Goal: Task Accomplishment & Management: Manage account settings

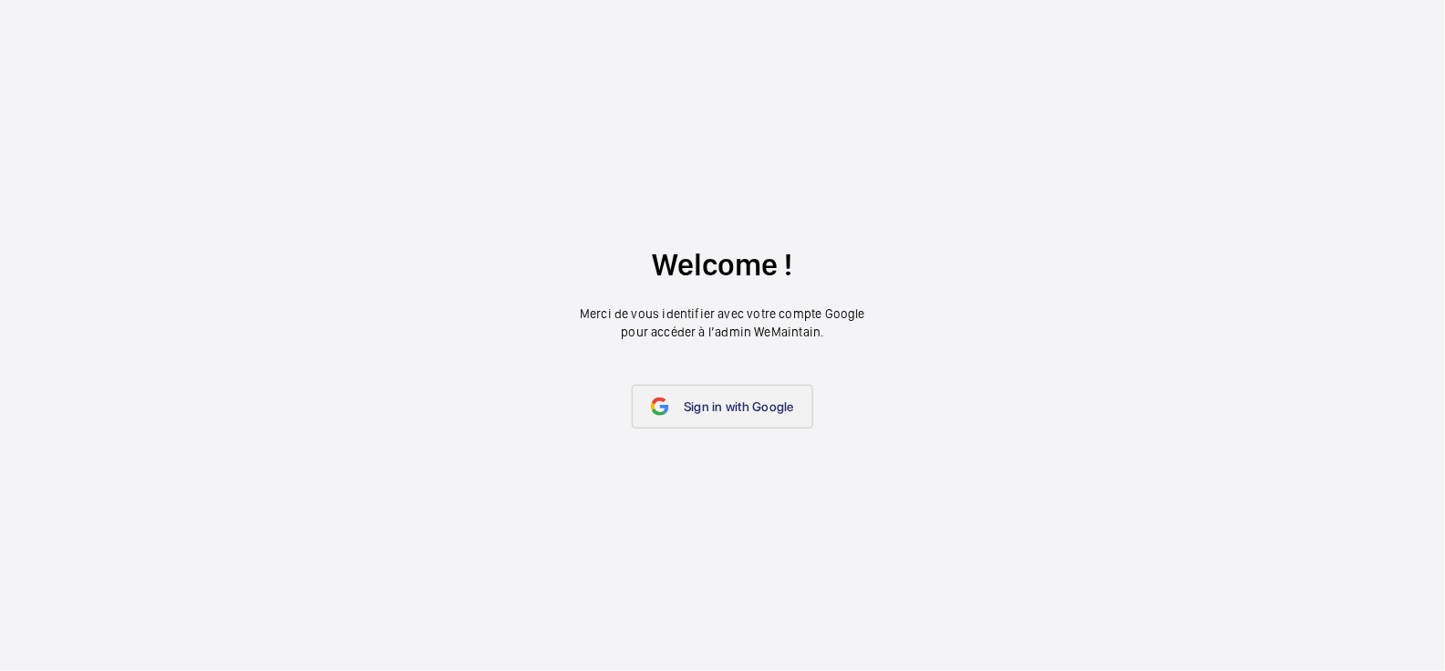
click at [751, 417] on link "Sign in with Google" at bounding box center [722, 407] width 181 height 44
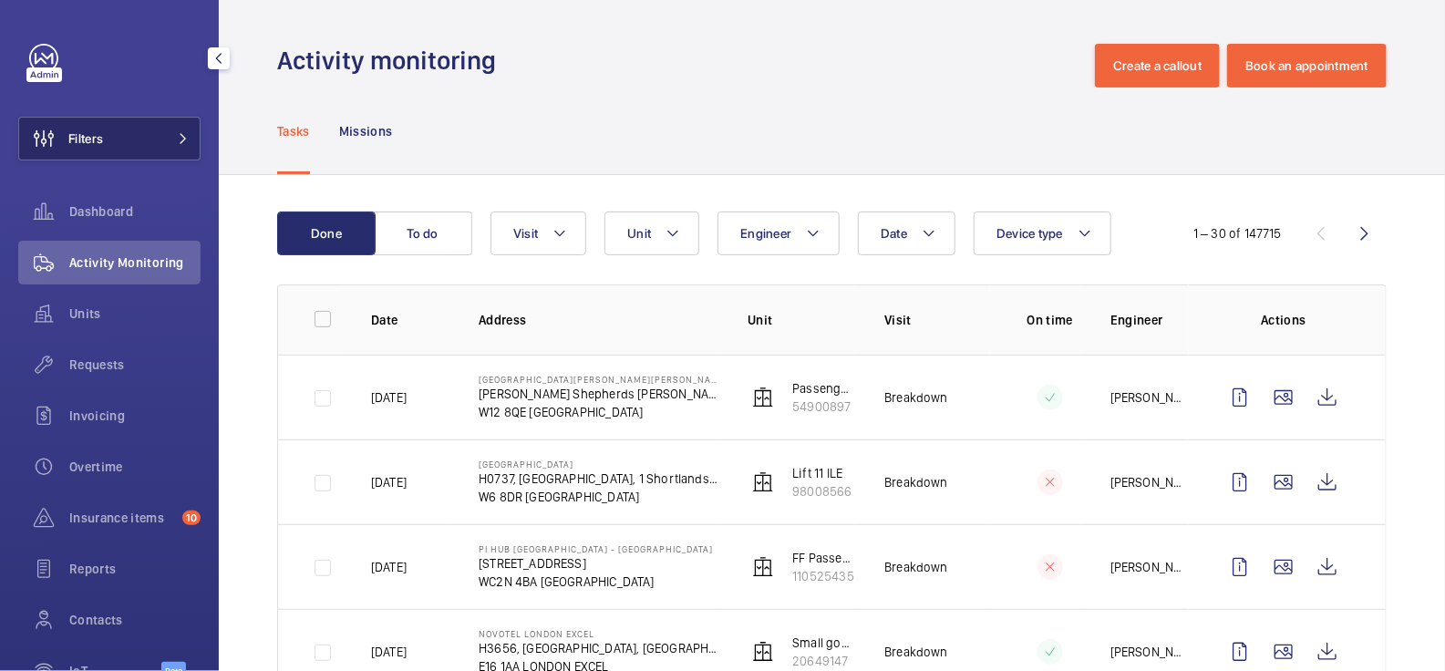
click at [159, 129] on button "Filters" at bounding box center [109, 139] width 182 height 44
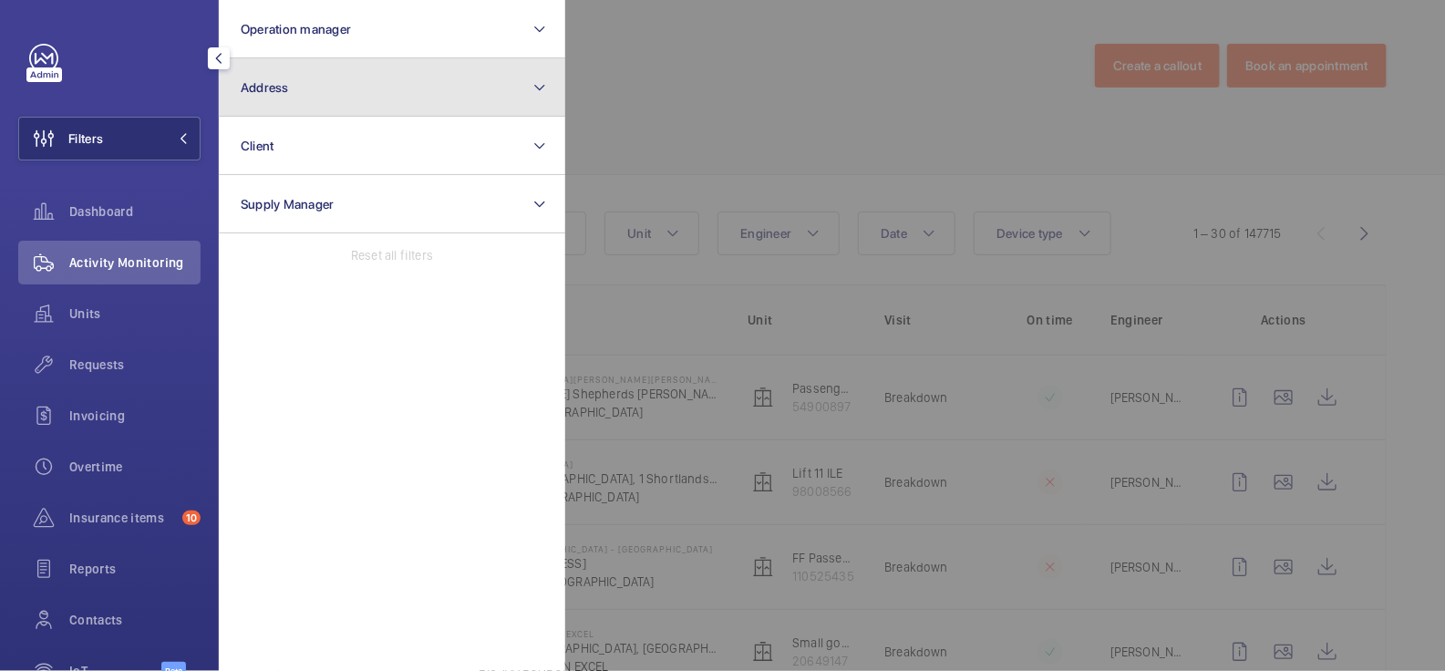
click at [417, 97] on button "Address" at bounding box center [392, 87] width 346 height 58
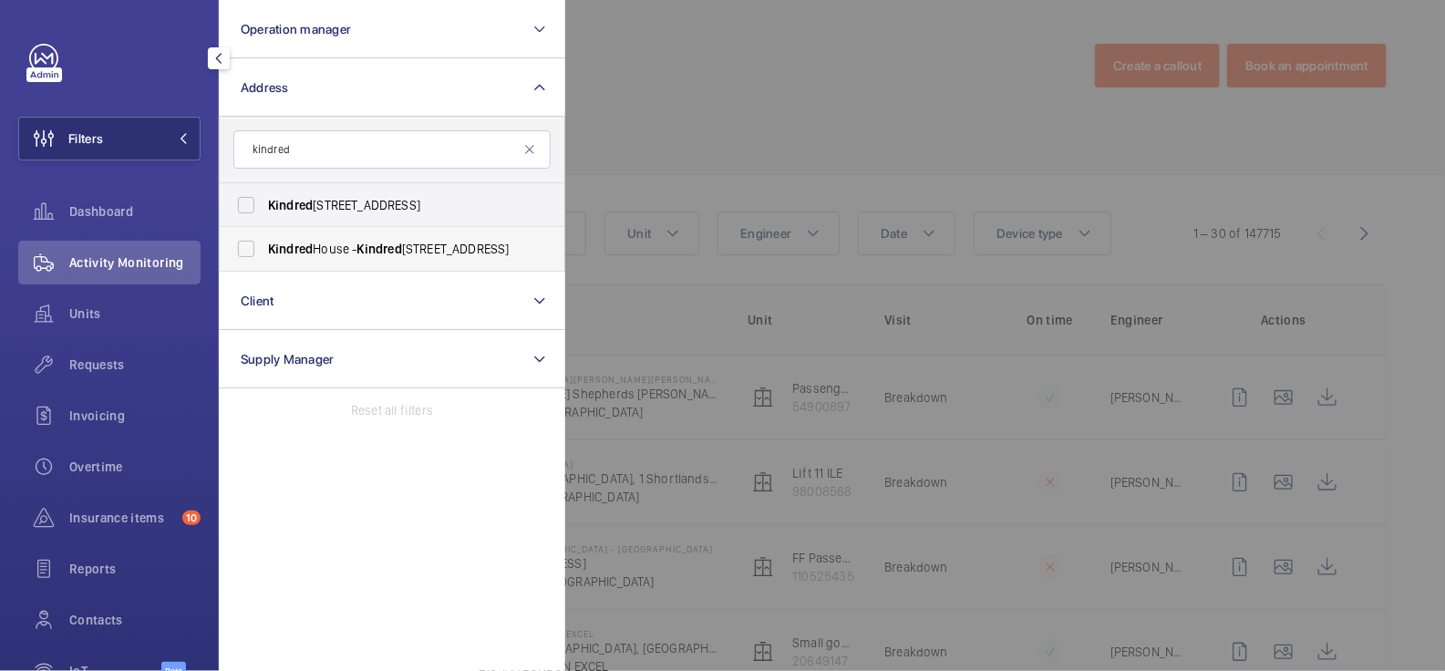
type input "kindred"
click at [359, 236] on label "Kindred House - [GEOGRAPHIC_DATA], CROYDON CR0 1GL" at bounding box center [378, 249] width 317 height 44
click at [264, 236] on input "Kindred House - [GEOGRAPHIC_DATA], CROYDON CR0 1GL" at bounding box center [246, 249] width 36 height 36
checkbox input "true"
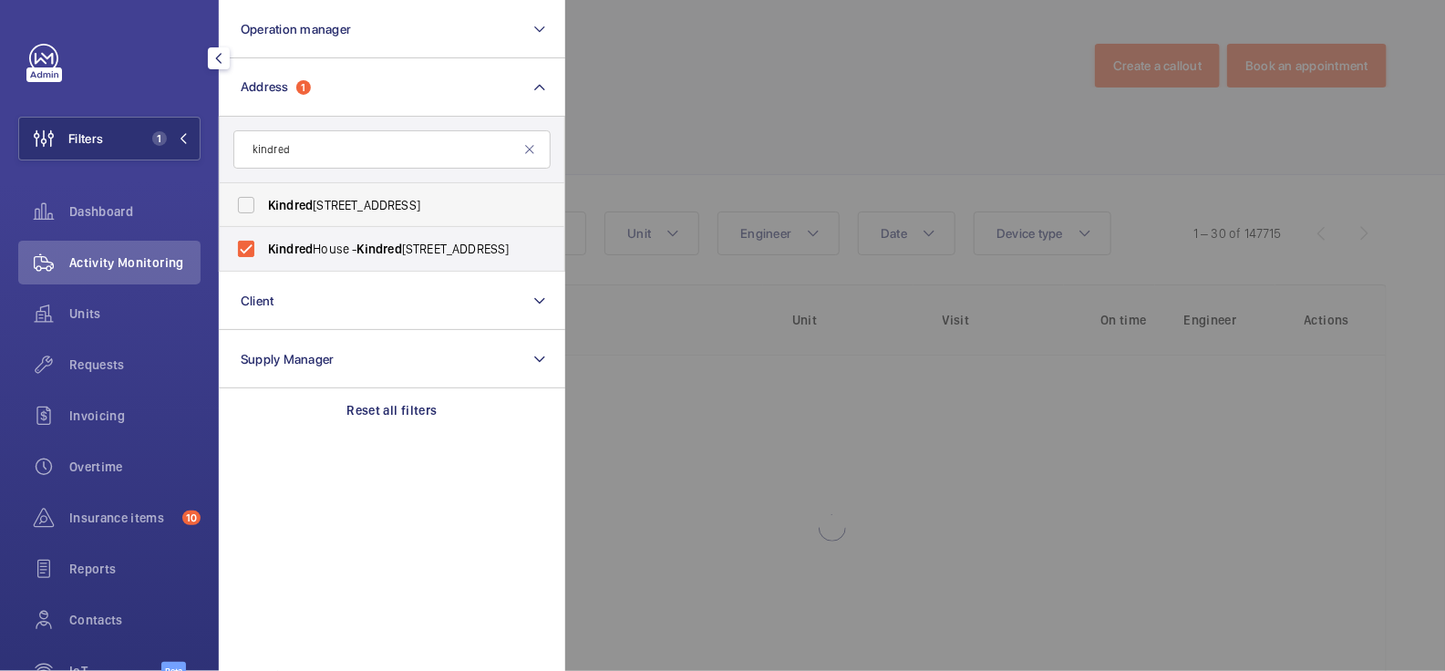
click at [368, 202] on span "[STREET_ADDRESS]" at bounding box center [393, 205] width 251 height 18
click at [264, 202] on input "[STREET_ADDRESS]" at bounding box center [246, 205] width 36 height 36
checkbox input "true"
click at [745, 75] on div at bounding box center [1287, 335] width 1445 height 671
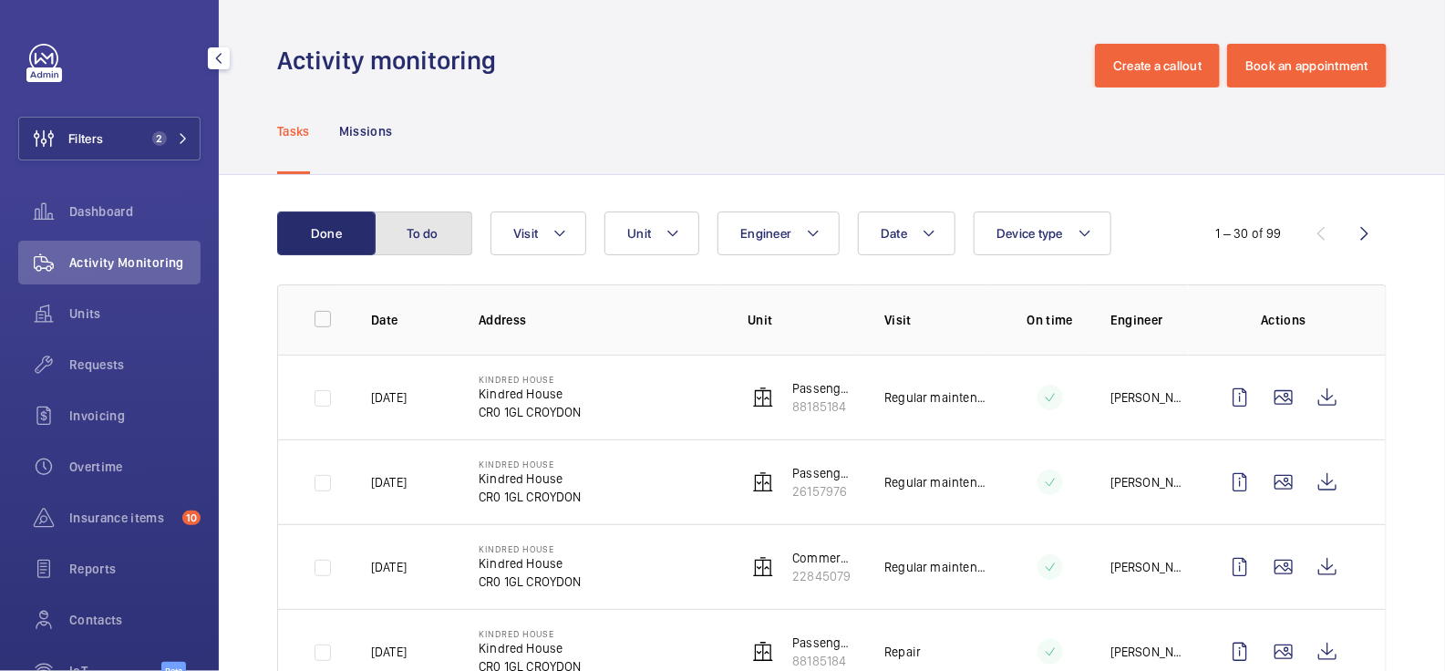
click at [418, 232] on button "To do" at bounding box center [423, 233] width 98 height 44
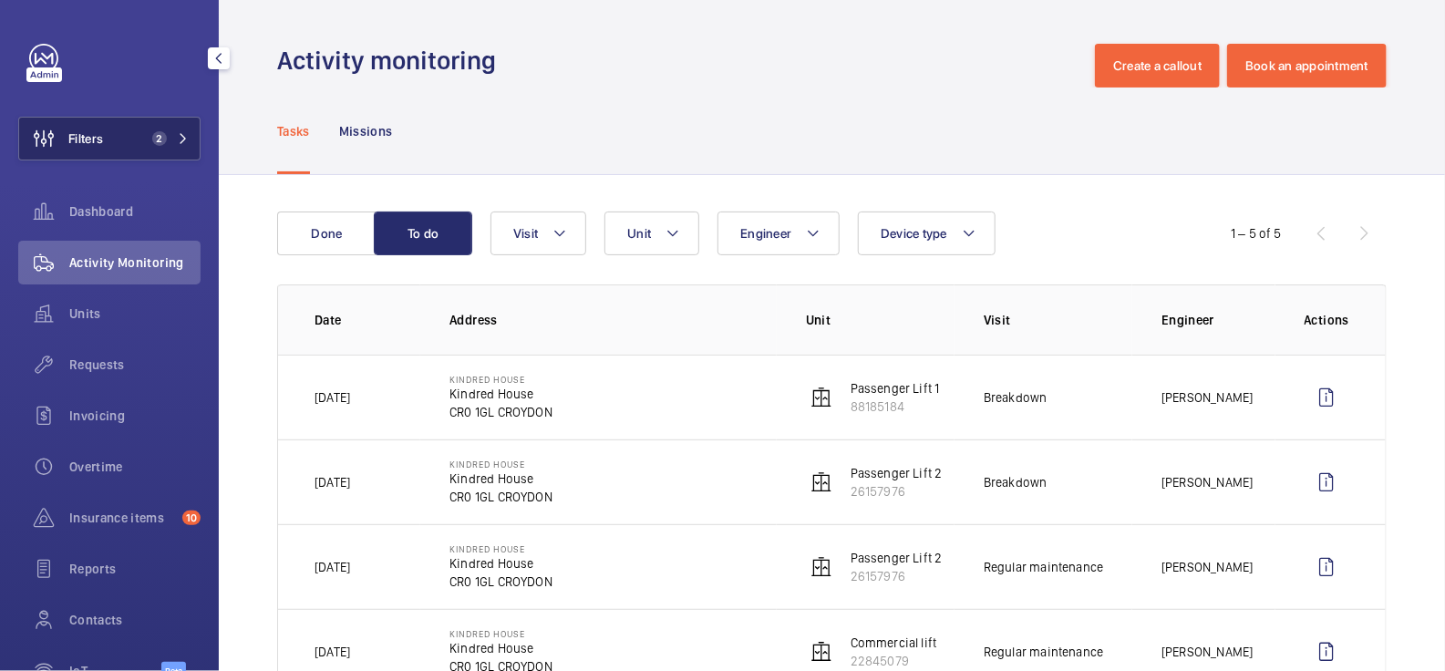
click at [143, 138] on button "Filters 2" at bounding box center [109, 139] width 182 height 44
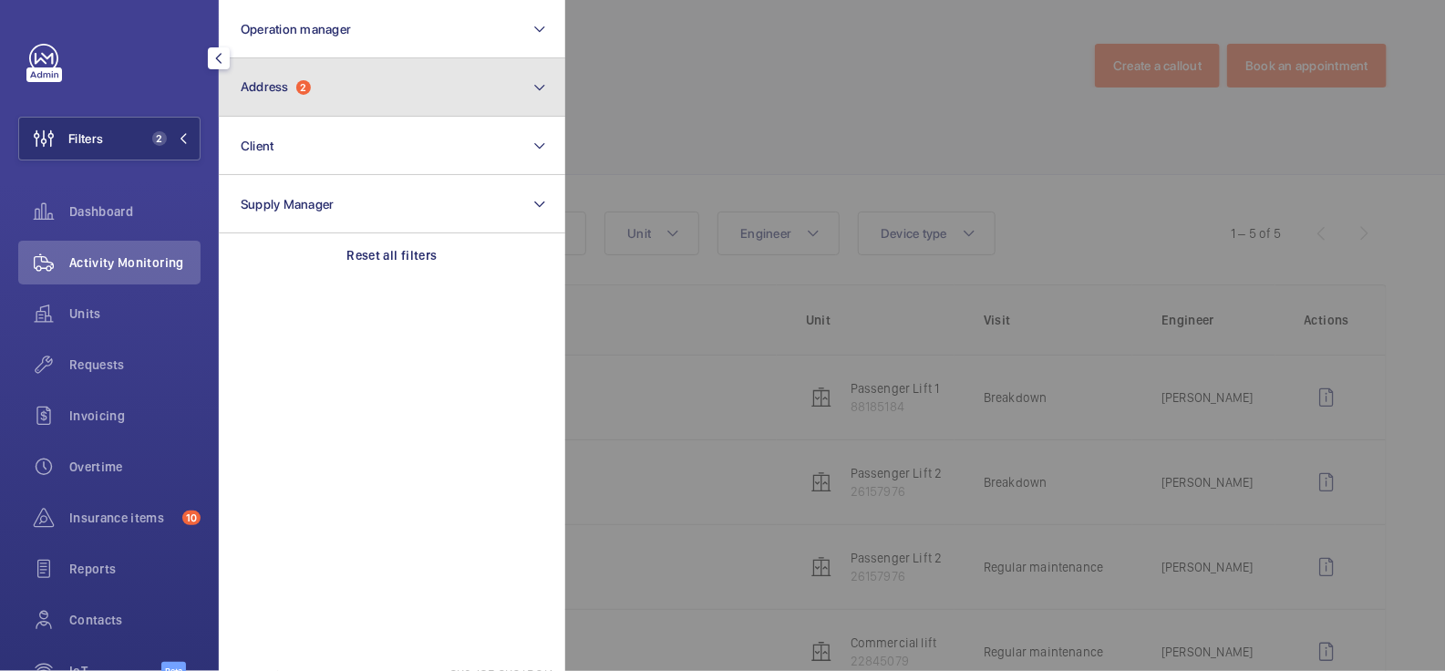
click at [377, 98] on button "Address 2" at bounding box center [392, 87] width 346 height 58
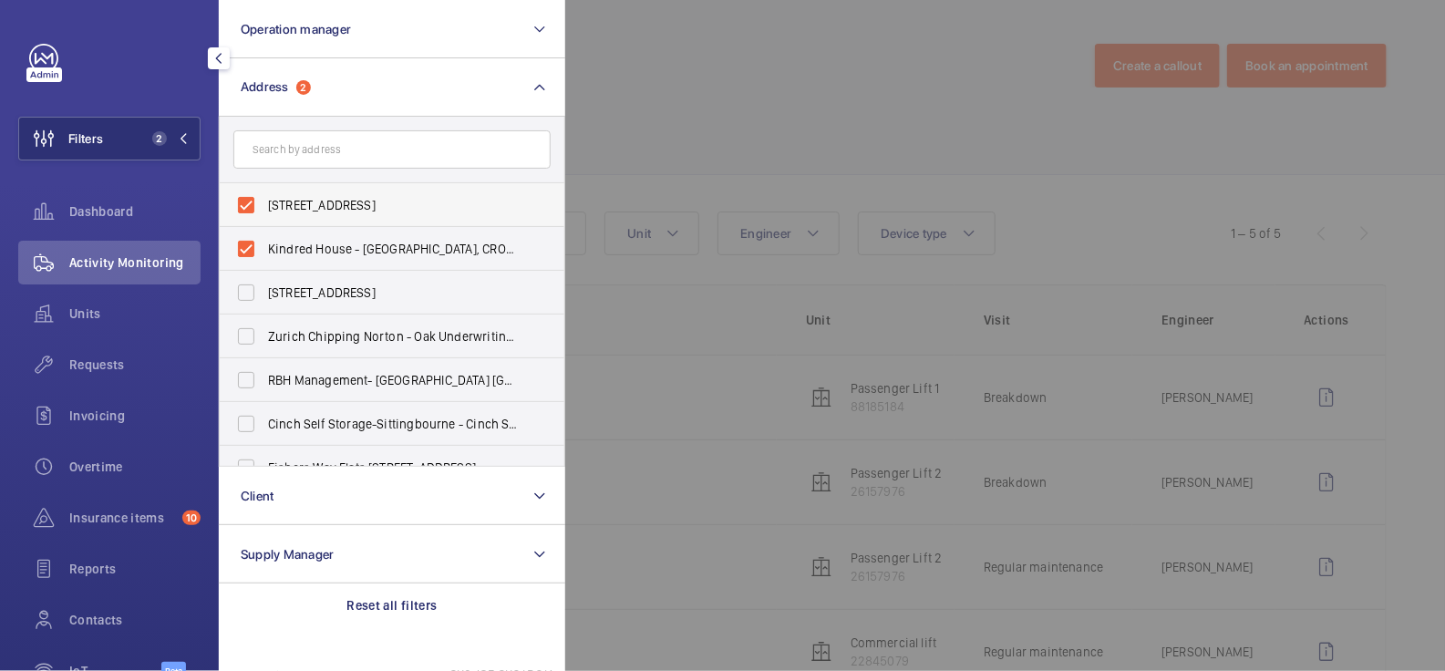
click at [312, 209] on span "[STREET_ADDRESS]" at bounding box center [393, 205] width 251 height 18
click at [264, 209] on input "[STREET_ADDRESS]" at bounding box center [246, 205] width 36 height 36
checkbox input "false"
click at [308, 251] on span "Kindred House - [GEOGRAPHIC_DATA], CROYDON CR0 1GL" at bounding box center [393, 249] width 251 height 18
click at [264, 251] on input "Kindred House - [GEOGRAPHIC_DATA], CROYDON CR0 1GL" at bounding box center [246, 249] width 36 height 36
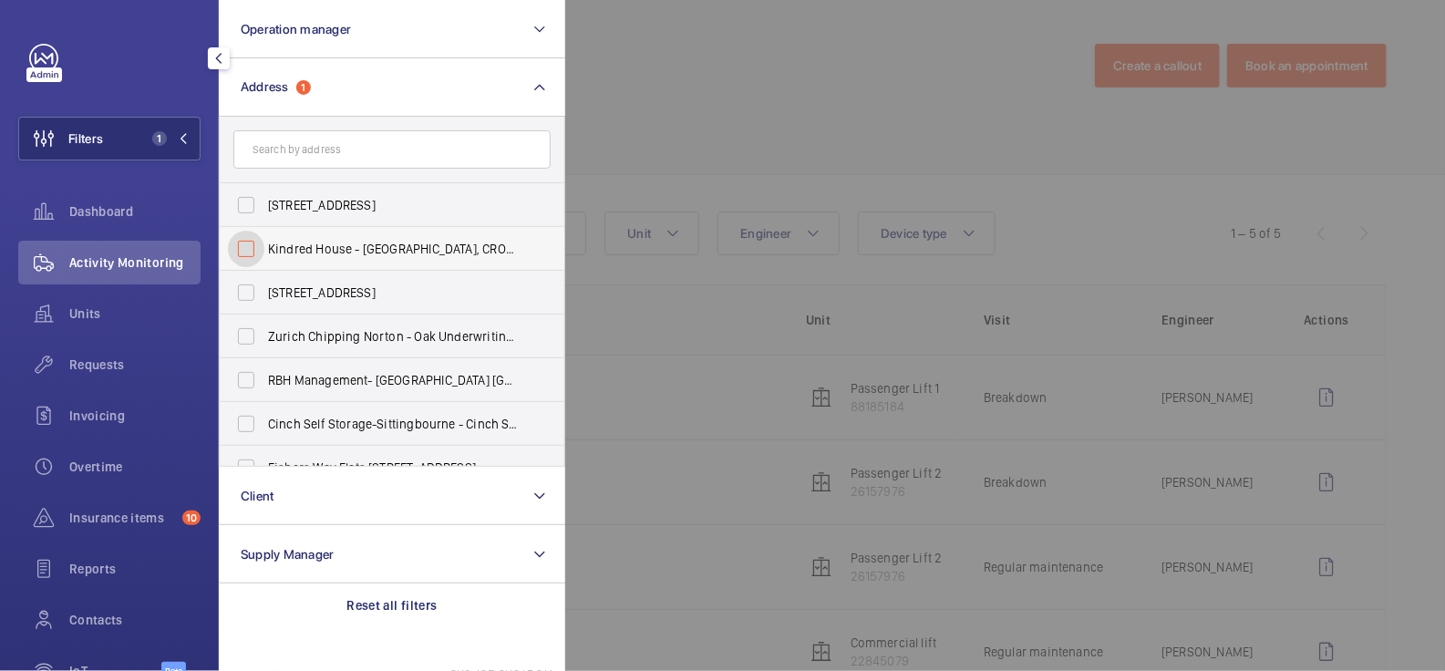
checkbox input "false"
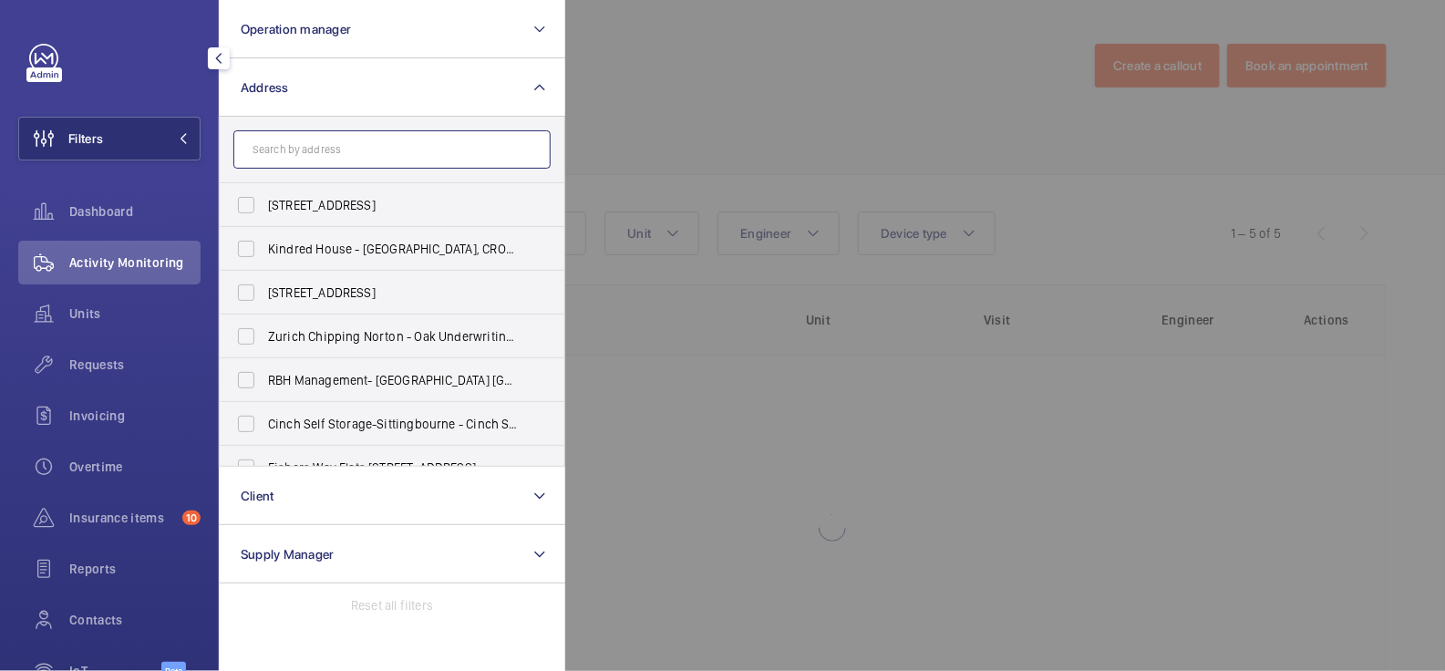
click at [316, 151] on input "text" at bounding box center [391, 149] width 317 height 38
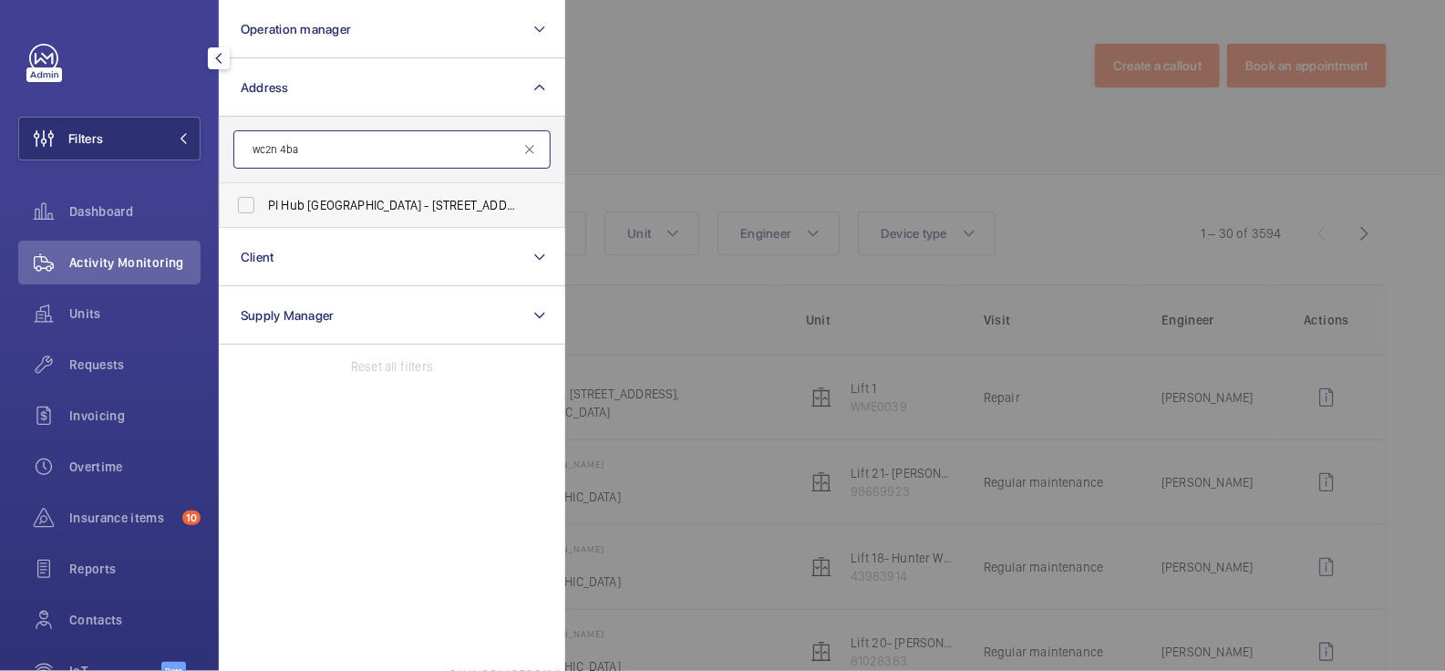
type input "wc2n 4ba"
click at [379, 205] on span "PI Hub [GEOGRAPHIC_DATA] - [STREET_ADDRESS]" at bounding box center [393, 205] width 251 height 18
click at [264, 205] on input "PI Hub [GEOGRAPHIC_DATA] - [STREET_ADDRESS]" at bounding box center [246, 205] width 36 height 36
checkbox input "true"
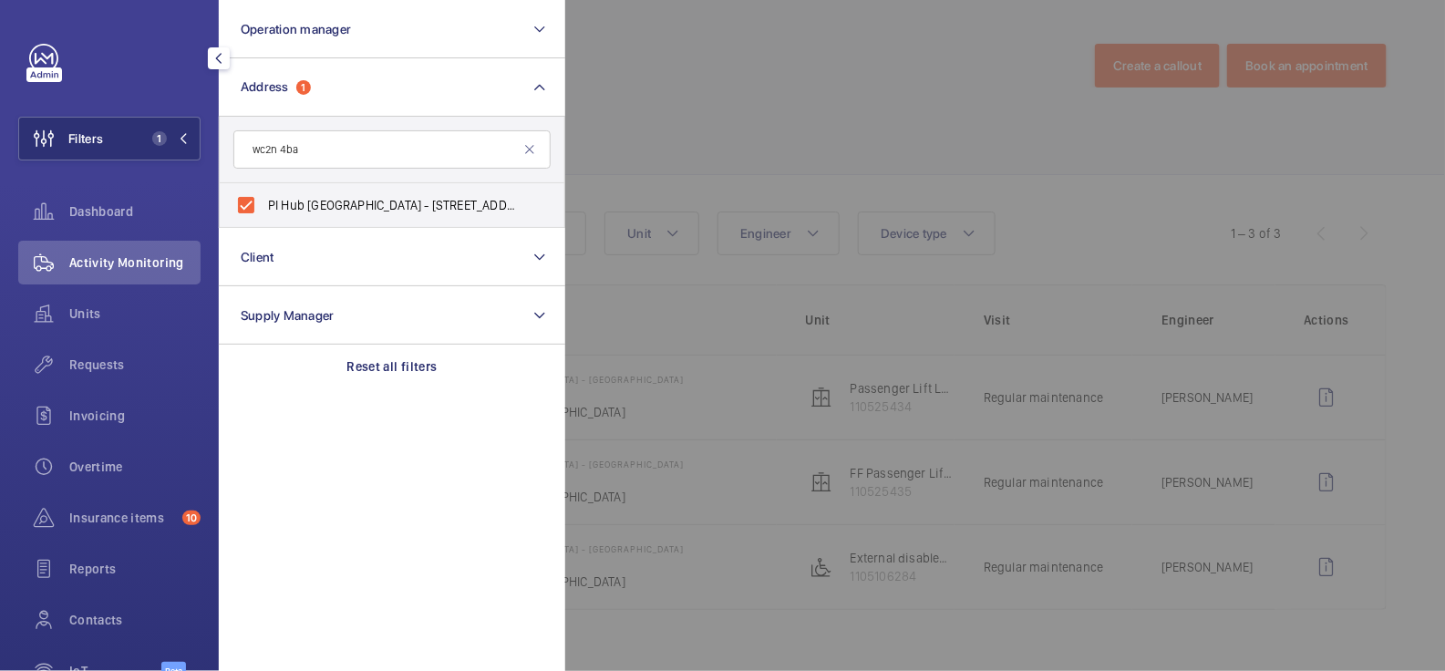
click at [724, 110] on div at bounding box center [1287, 335] width 1445 height 671
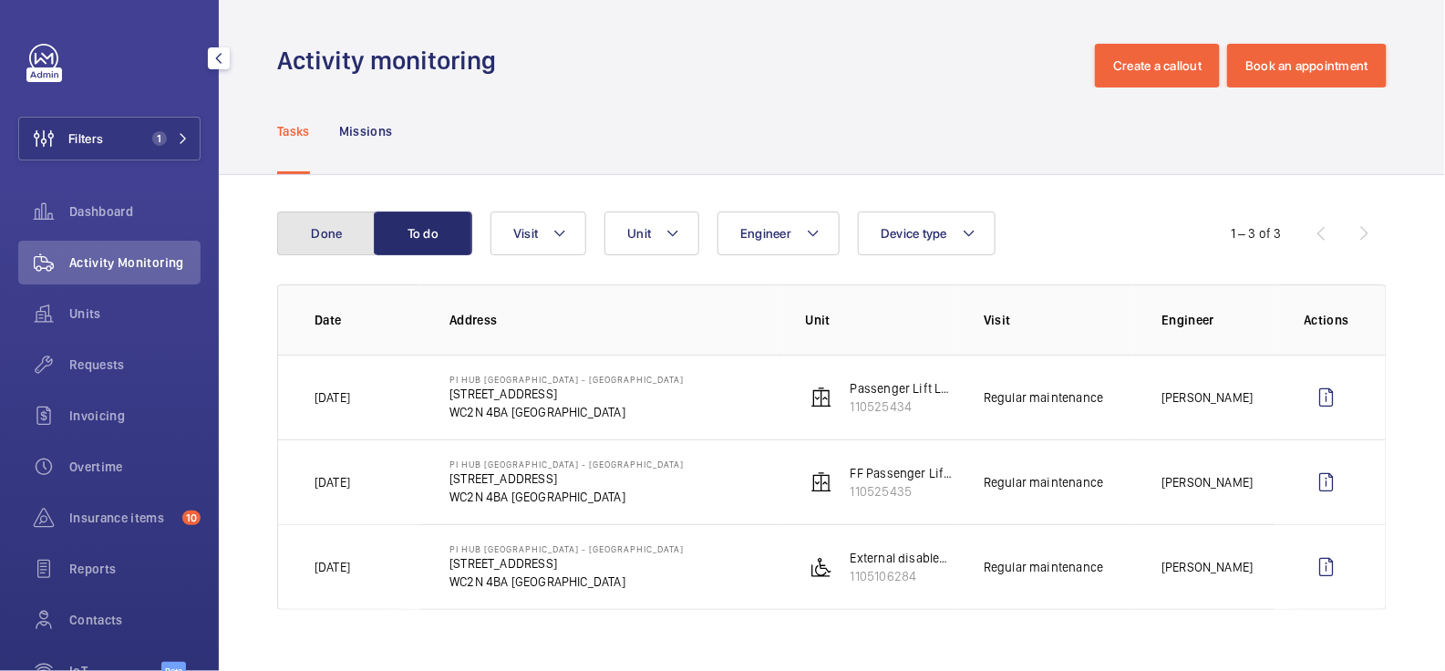
click at [324, 243] on button "Done" at bounding box center [326, 233] width 98 height 44
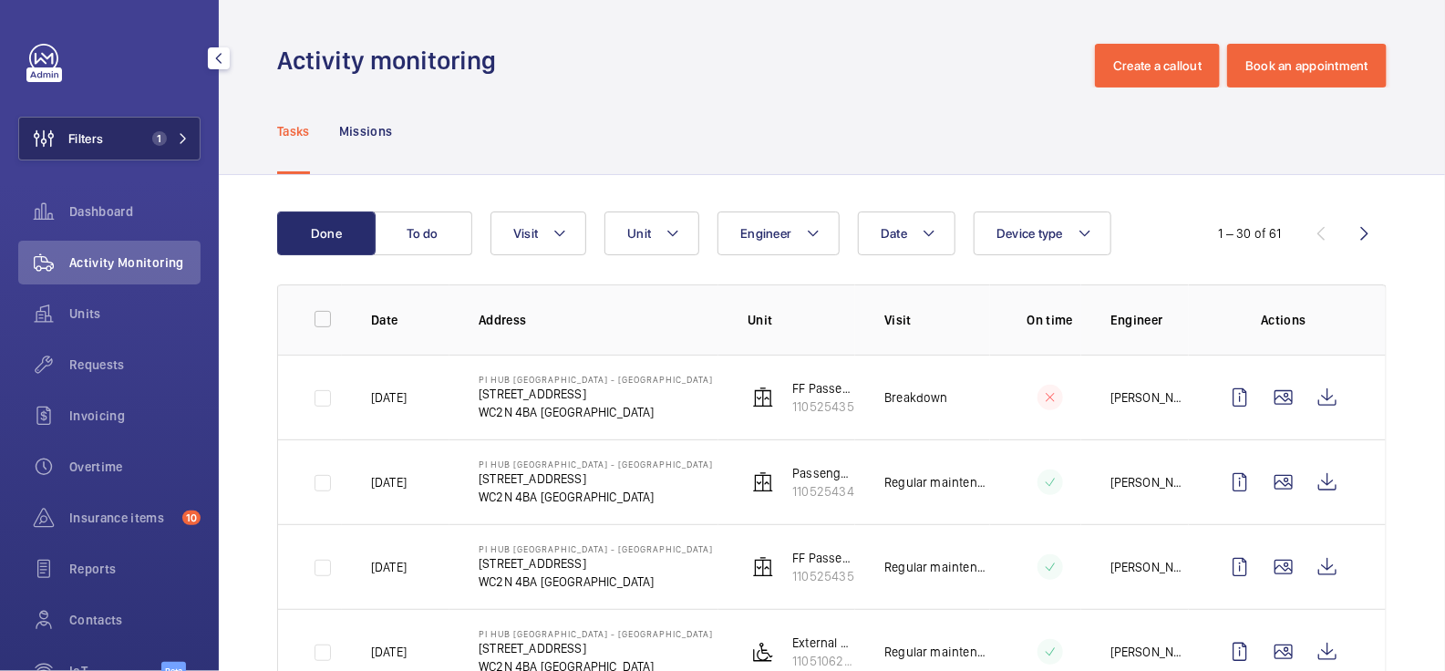
click at [156, 141] on span "1" at bounding box center [159, 138] width 15 height 15
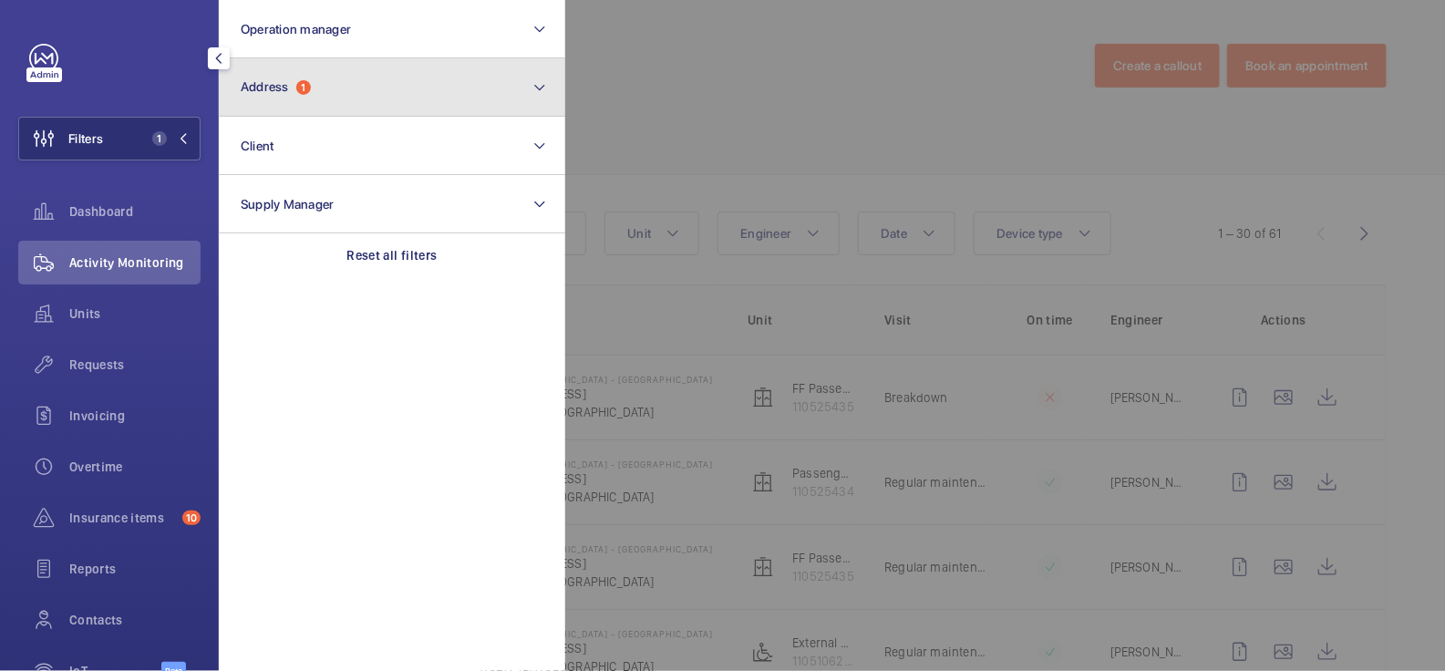
click at [365, 96] on button "Address 1" at bounding box center [392, 87] width 346 height 58
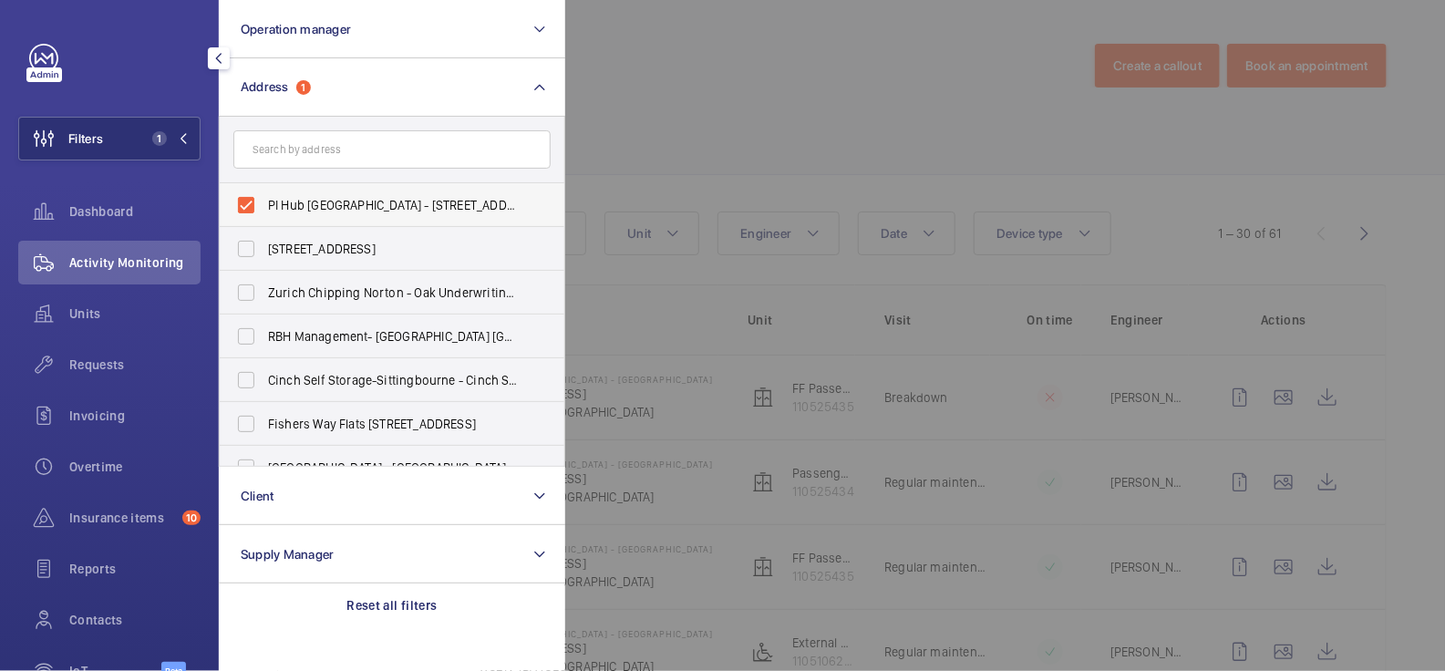
click at [324, 201] on span "PI Hub [GEOGRAPHIC_DATA] - [STREET_ADDRESS]" at bounding box center [393, 205] width 251 height 18
click at [264, 201] on input "PI Hub [GEOGRAPHIC_DATA] - [STREET_ADDRESS]" at bounding box center [246, 205] width 36 height 36
checkbox input "false"
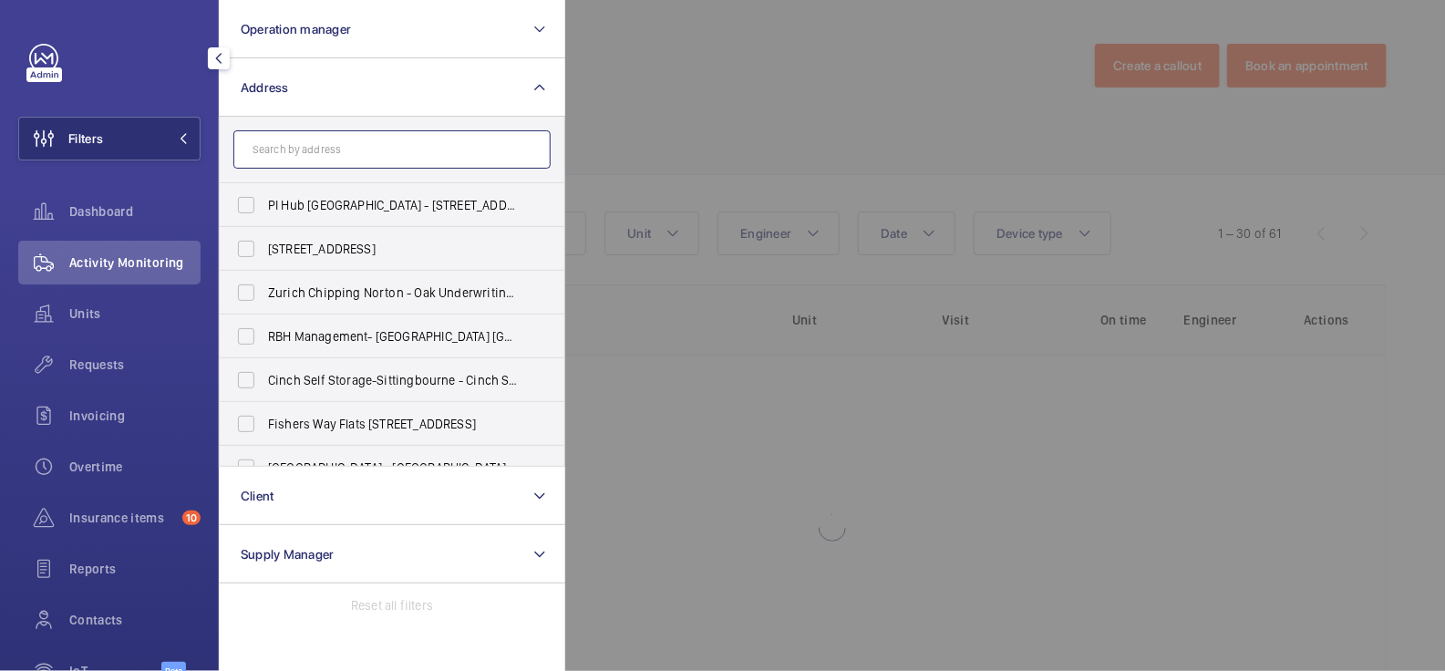
click at [333, 143] on input "text" at bounding box center [391, 149] width 317 height 38
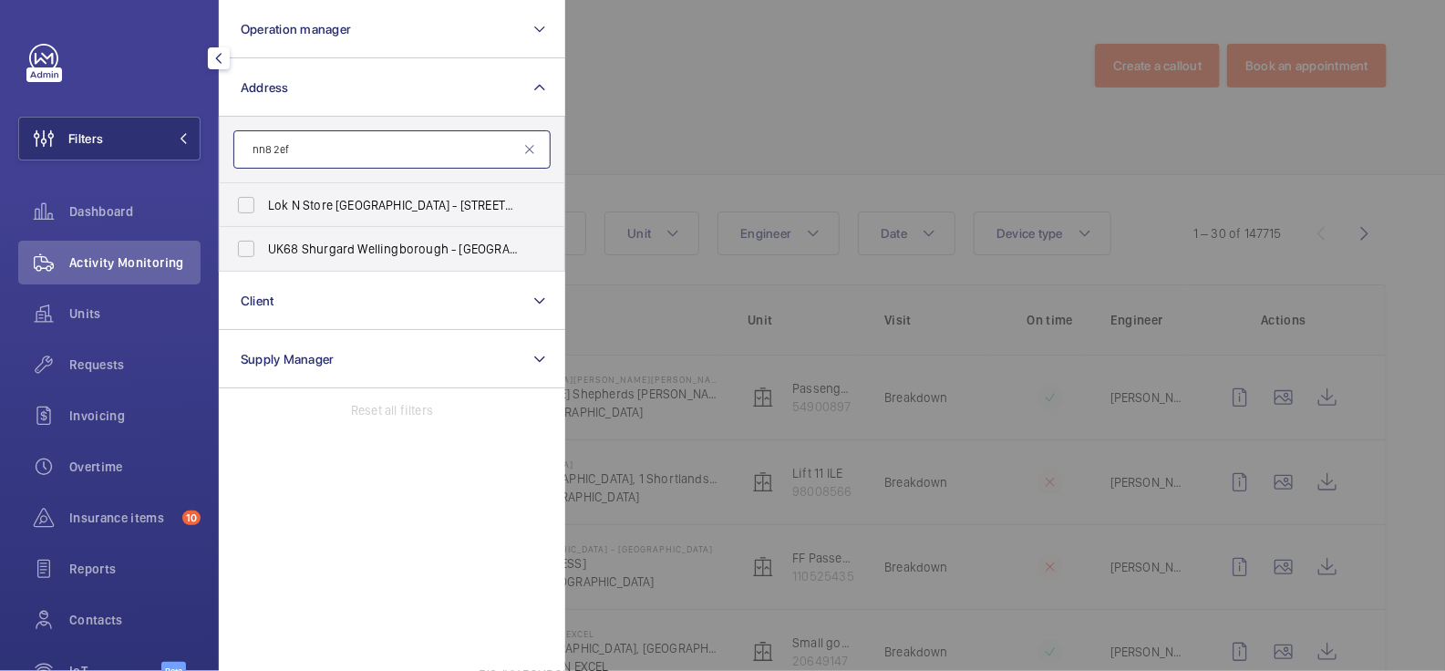
type input "nn8 2ef"
click at [322, 244] on span "UK68 Shurgard Wellingborough - [GEOGRAPHIC_DATA] [GEOGRAPHIC_DATA]" at bounding box center [393, 249] width 251 height 18
click at [264, 244] on input "UK68 Shurgard Wellingborough - [GEOGRAPHIC_DATA] [GEOGRAPHIC_DATA]" at bounding box center [246, 249] width 36 height 36
checkbox input "true"
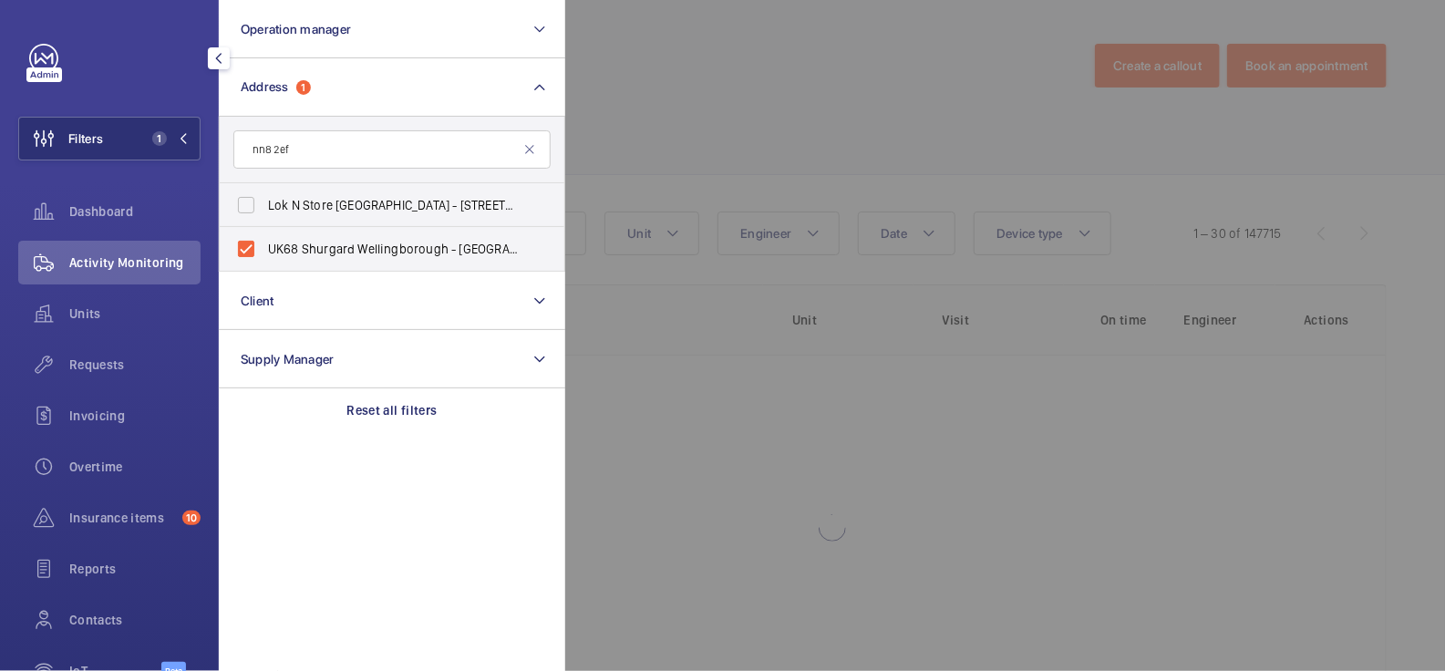
click at [870, 40] on div at bounding box center [1287, 335] width 1445 height 671
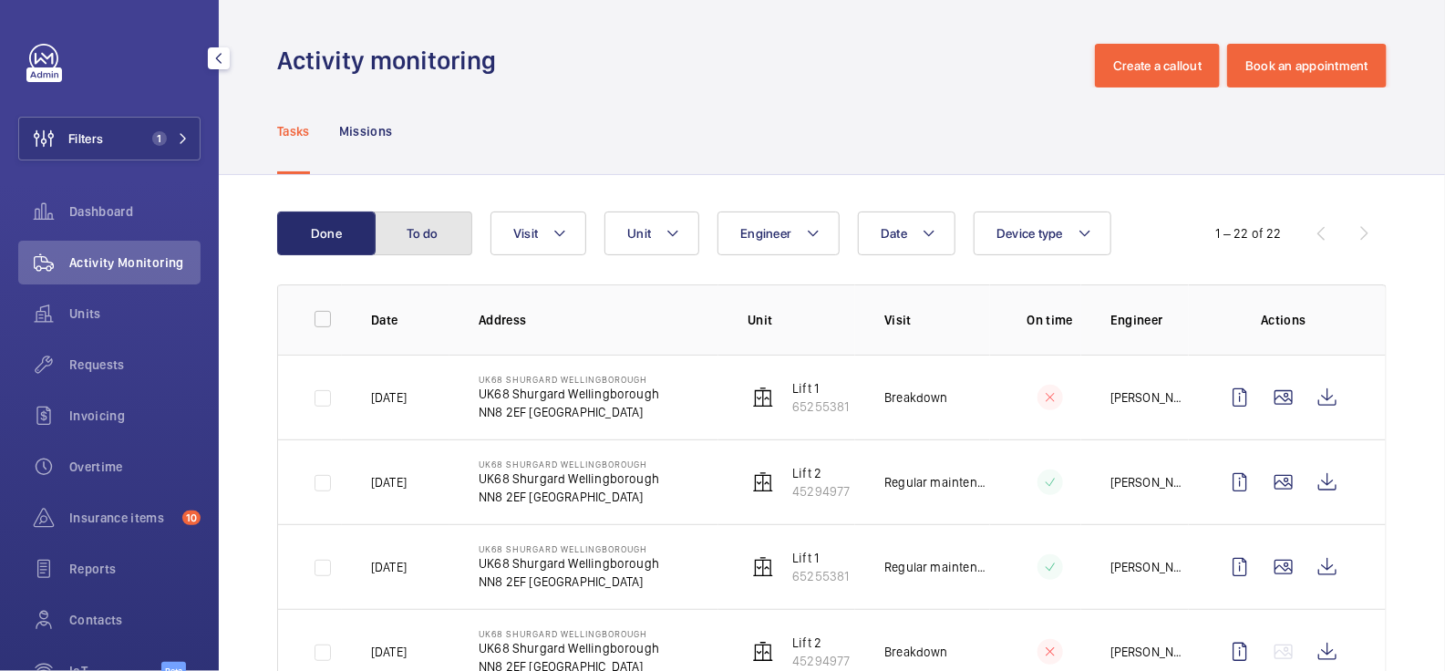
click at [440, 251] on button "To do" at bounding box center [423, 233] width 98 height 44
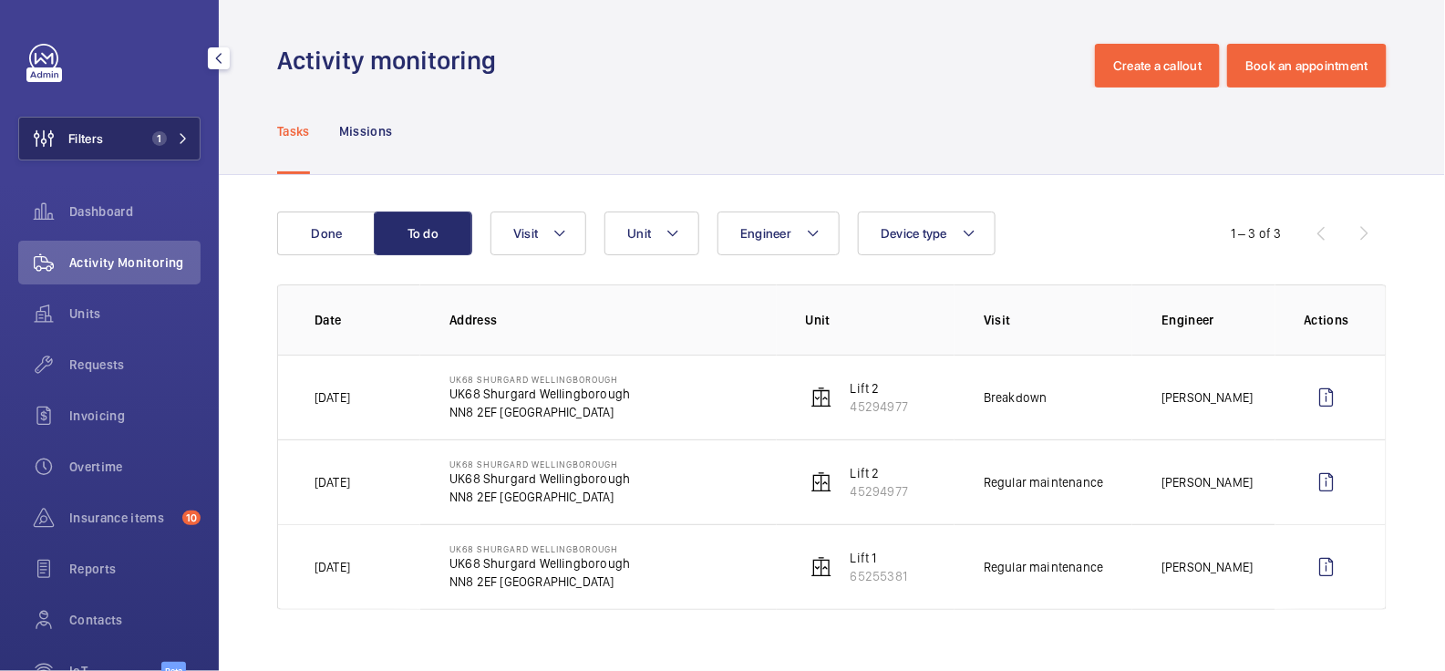
click at [149, 136] on span "1" at bounding box center [156, 138] width 22 height 15
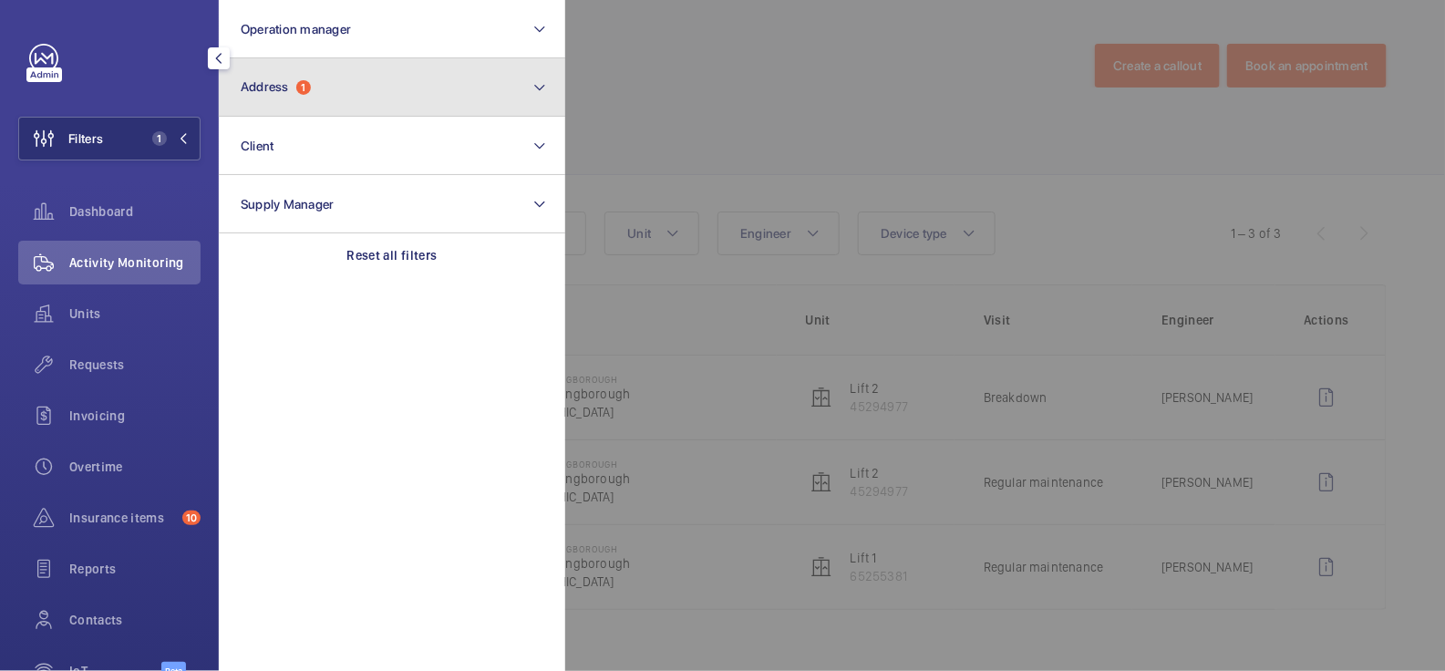
click at [301, 99] on button "Address 1" at bounding box center [392, 87] width 346 height 58
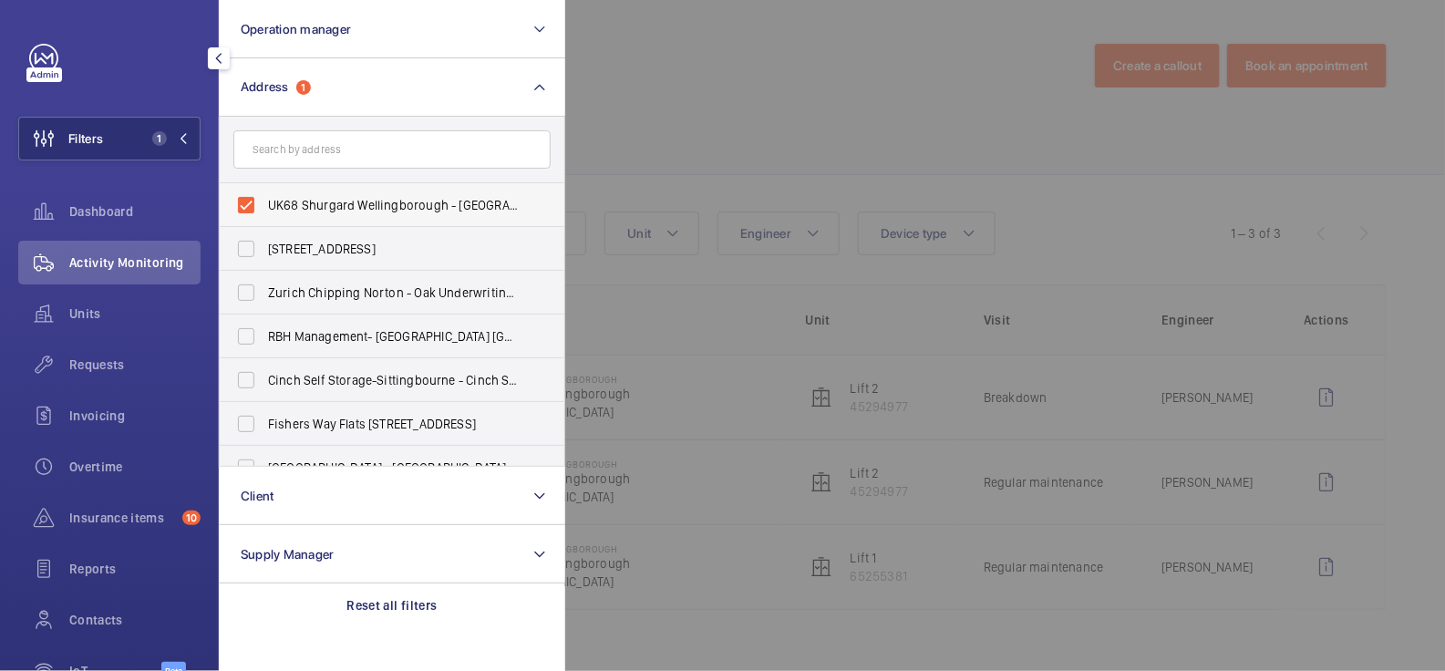
click at [319, 201] on span "UK68 Shurgard Wellingborough - [GEOGRAPHIC_DATA] [GEOGRAPHIC_DATA]" at bounding box center [393, 205] width 251 height 18
click at [264, 201] on input "UK68 Shurgard Wellingborough - [GEOGRAPHIC_DATA] [GEOGRAPHIC_DATA]" at bounding box center [246, 205] width 36 height 36
checkbox input "false"
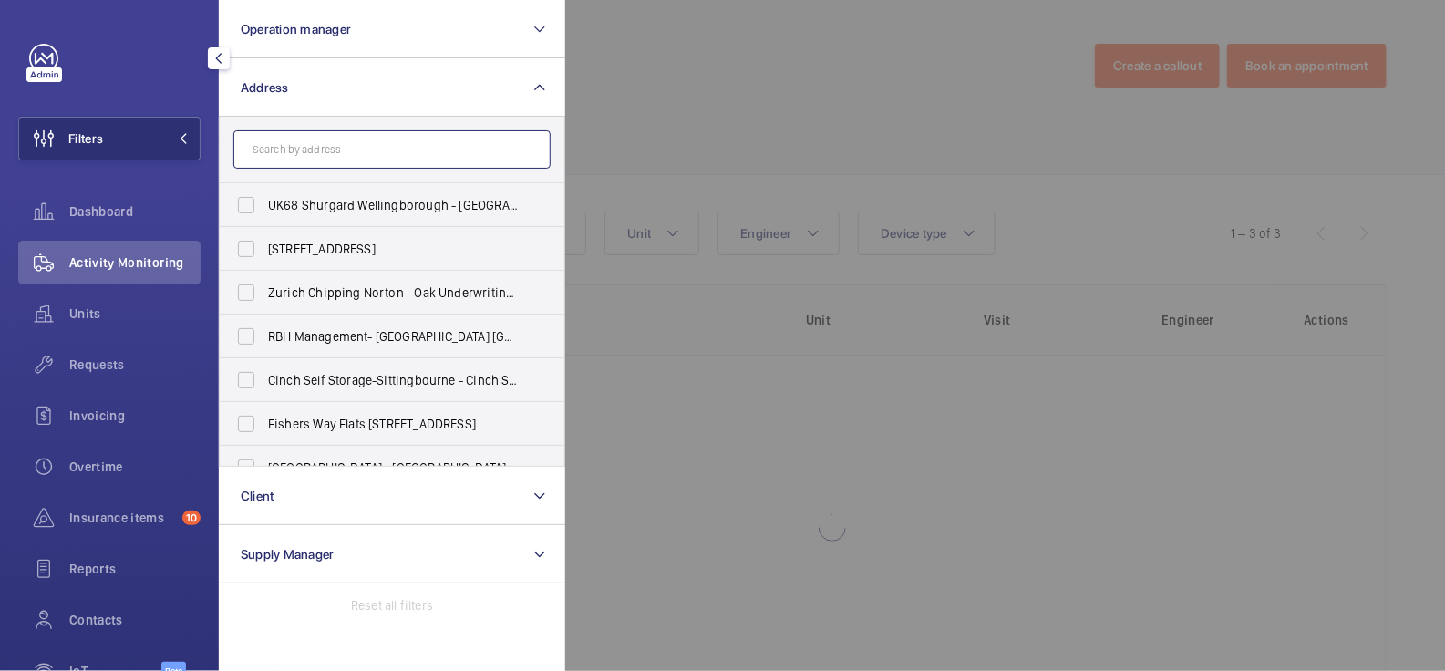
click at [326, 156] on input "text" at bounding box center [391, 149] width 317 height 38
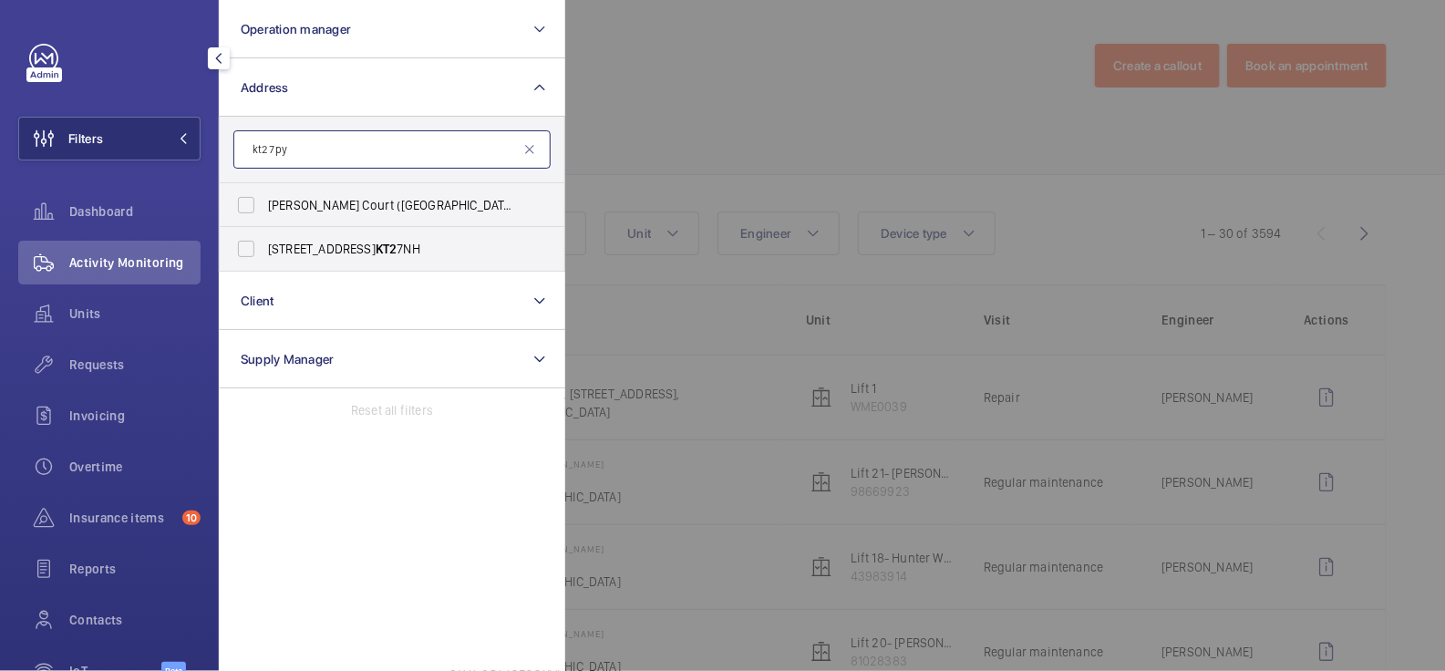
type input "kt2 7py"
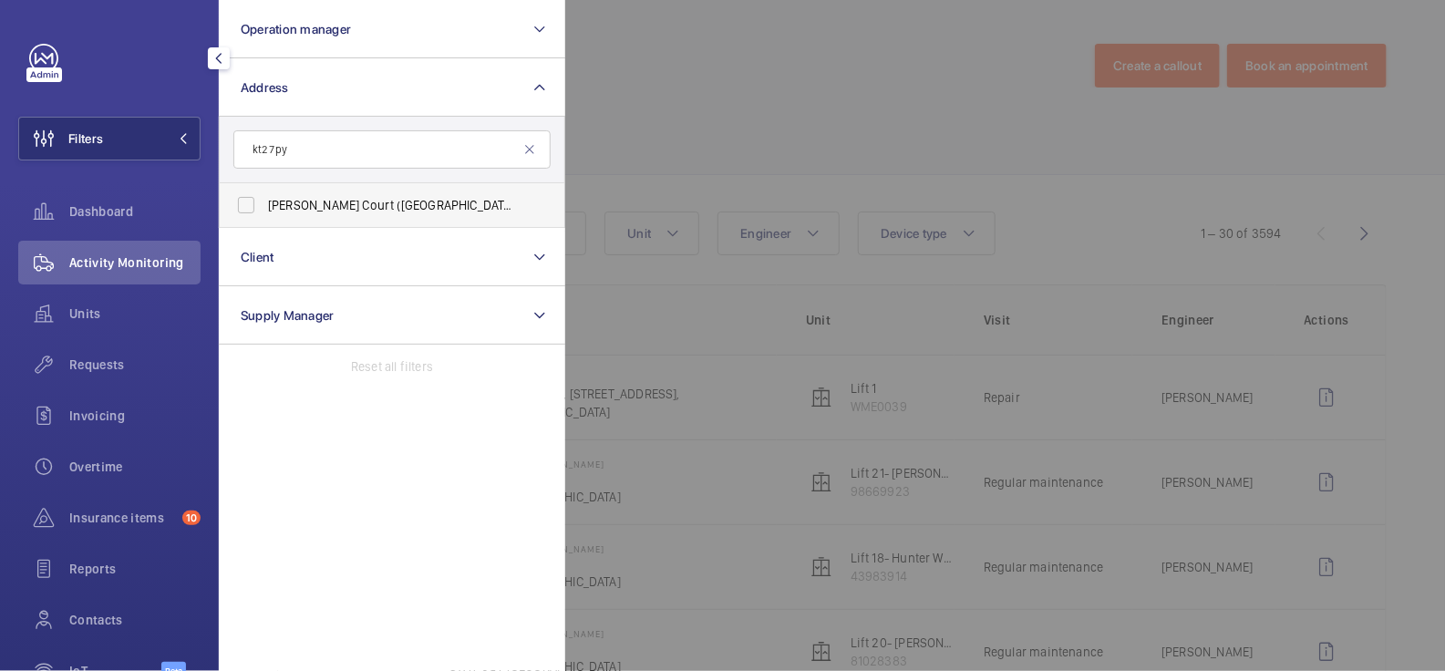
click at [396, 192] on label "[PERSON_NAME] Court ([GEOGRAPHIC_DATA]) - [GEOGRAPHIC_DATA], [GEOGRAPHIC_DATA] …" at bounding box center [378, 205] width 317 height 44
click at [264, 192] on input "[PERSON_NAME] Court ([GEOGRAPHIC_DATA]) - [GEOGRAPHIC_DATA], [GEOGRAPHIC_DATA] …" at bounding box center [246, 205] width 36 height 36
checkbox input "true"
click at [770, 87] on div at bounding box center [1287, 335] width 1445 height 671
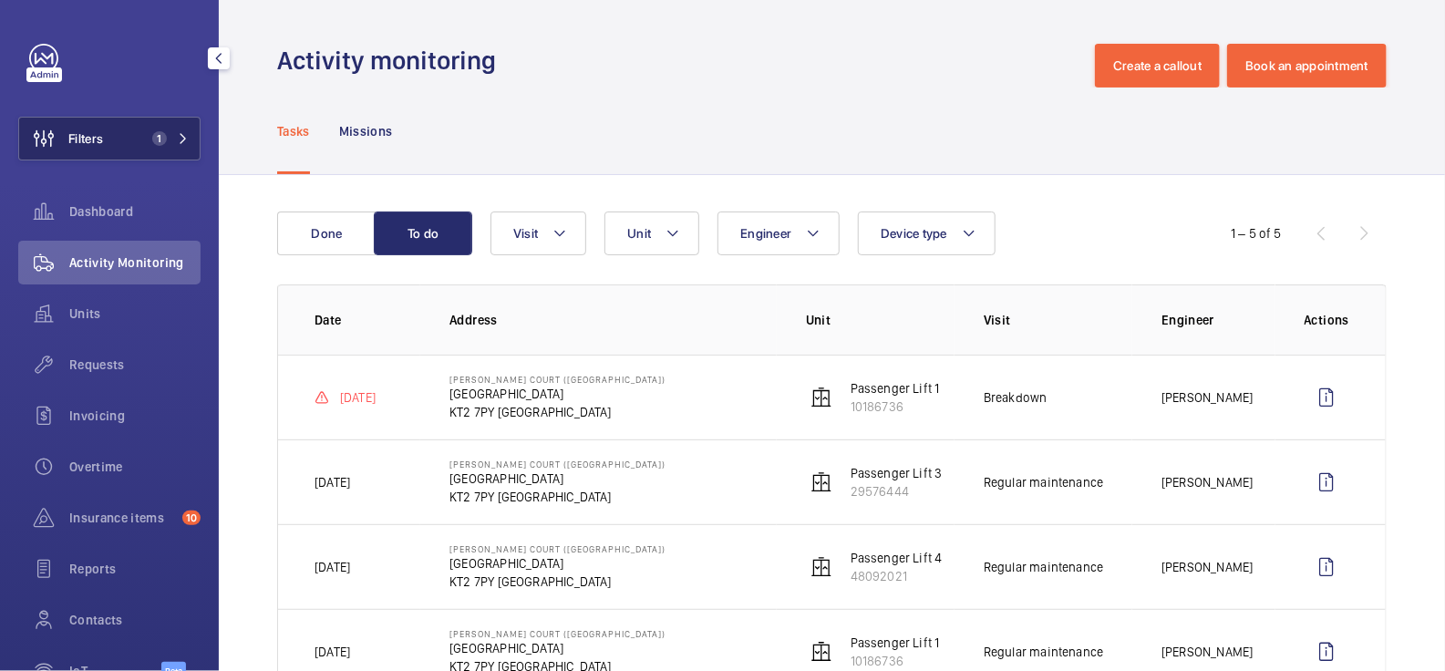
click at [160, 138] on span "1" at bounding box center [159, 138] width 15 height 15
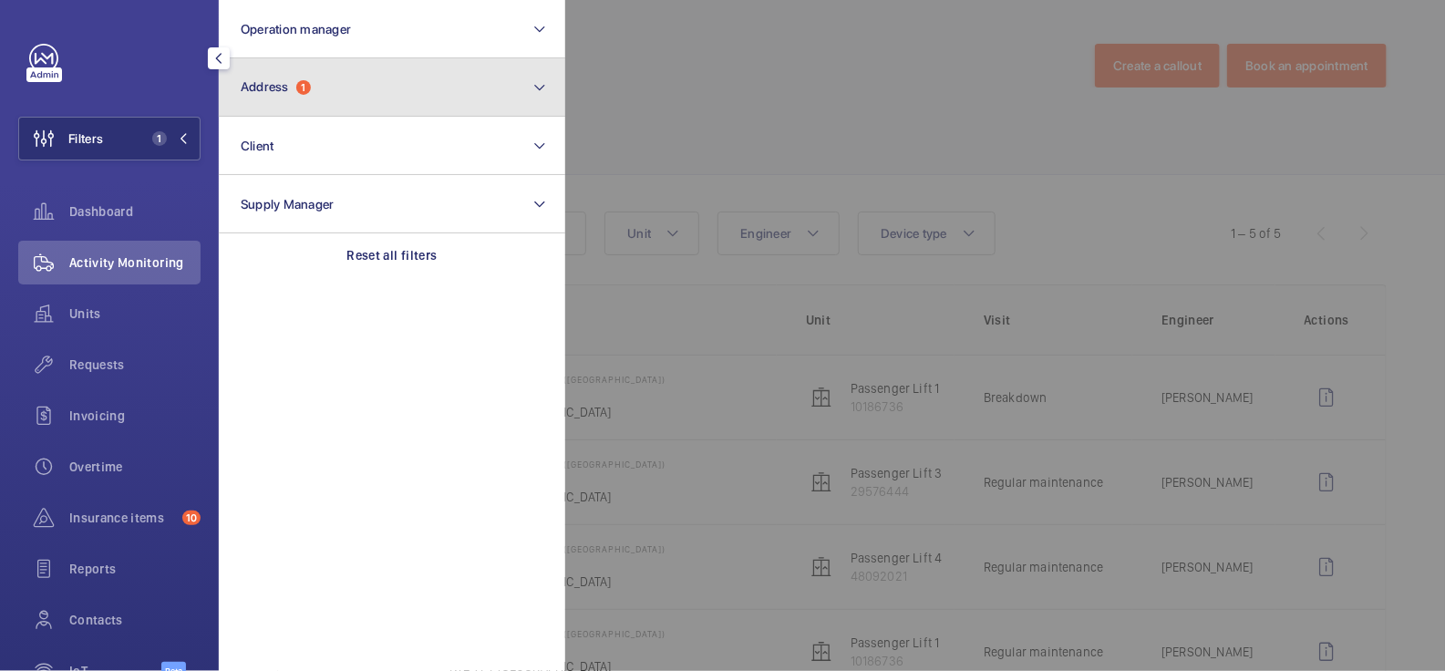
click at [318, 81] on button "Address 1" at bounding box center [392, 87] width 346 height 58
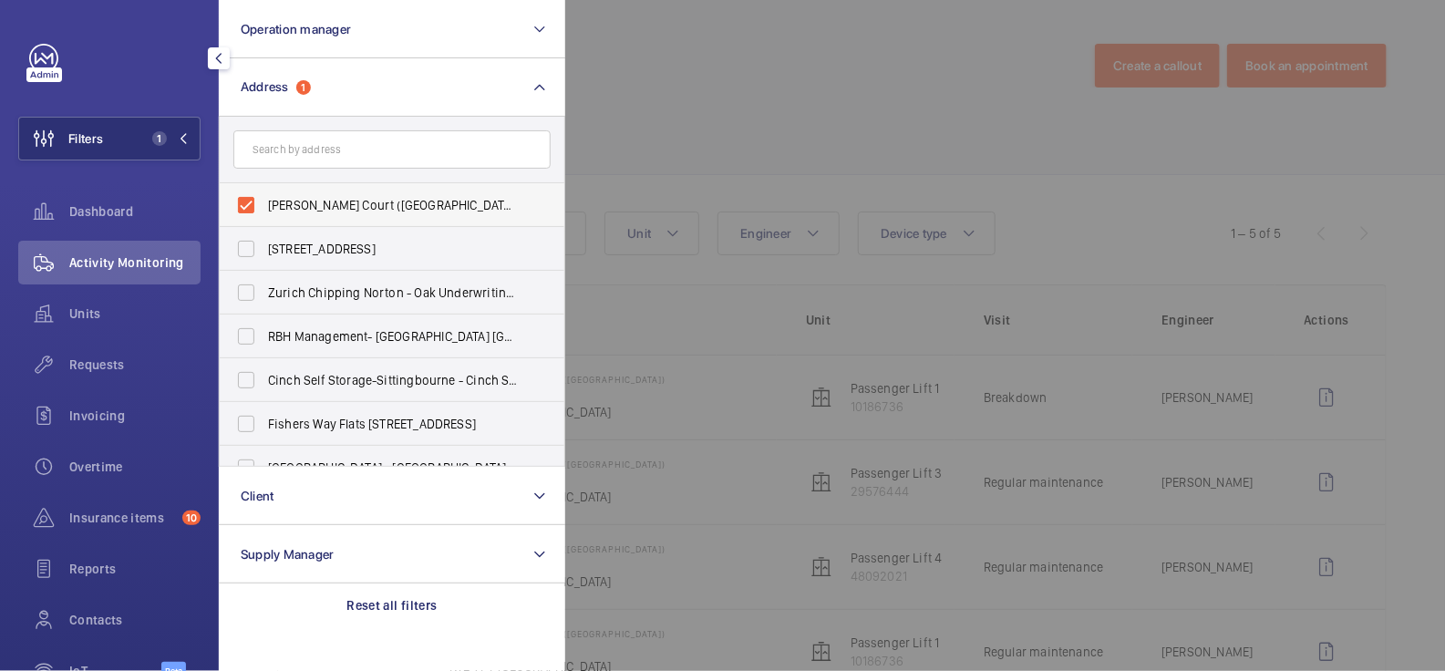
click at [294, 202] on span "[PERSON_NAME] Court ([GEOGRAPHIC_DATA]) - [GEOGRAPHIC_DATA], [GEOGRAPHIC_DATA] …" at bounding box center [393, 205] width 251 height 18
click at [264, 202] on input "[PERSON_NAME] Court ([GEOGRAPHIC_DATA]) - [GEOGRAPHIC_DATA], [GEOGRAPHIC_DATA] …" at bounding box center [246, 205] width 36 height 36
checkbox input "false"
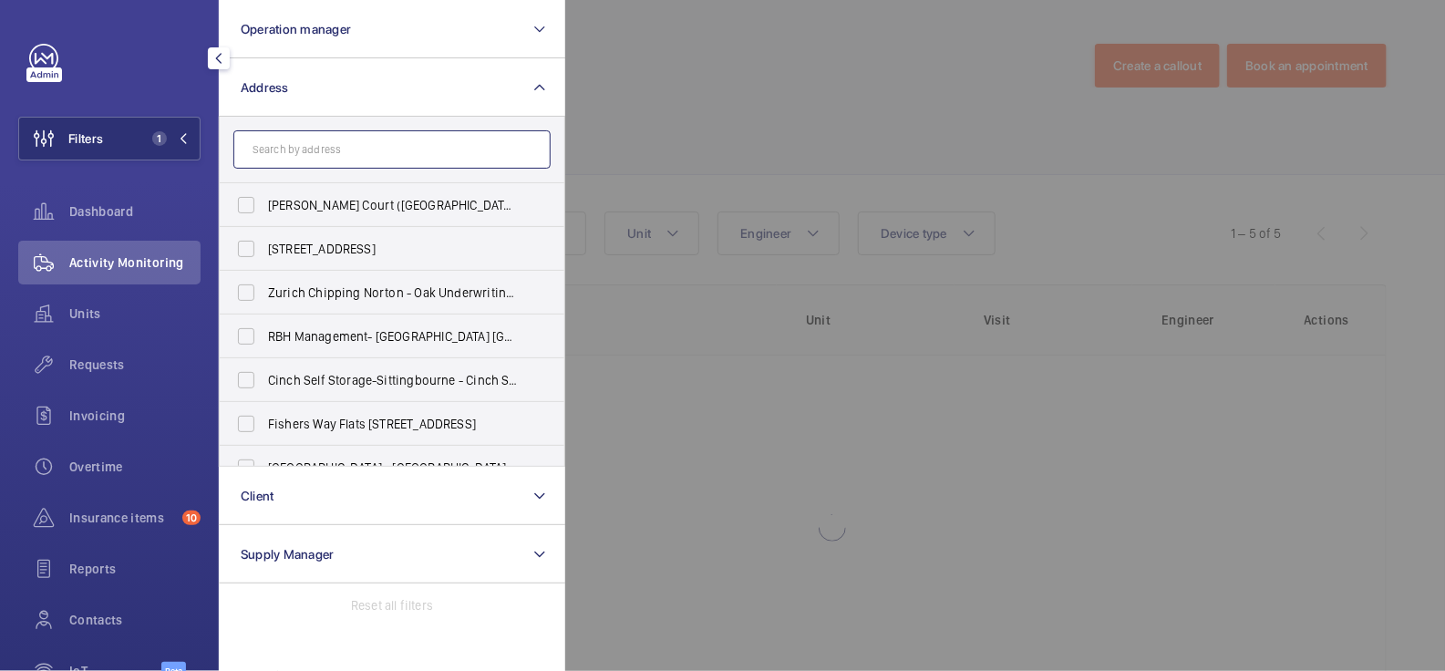
click at [301, 152] on input "text" at bounding box center [391, 149] width 317 height 38
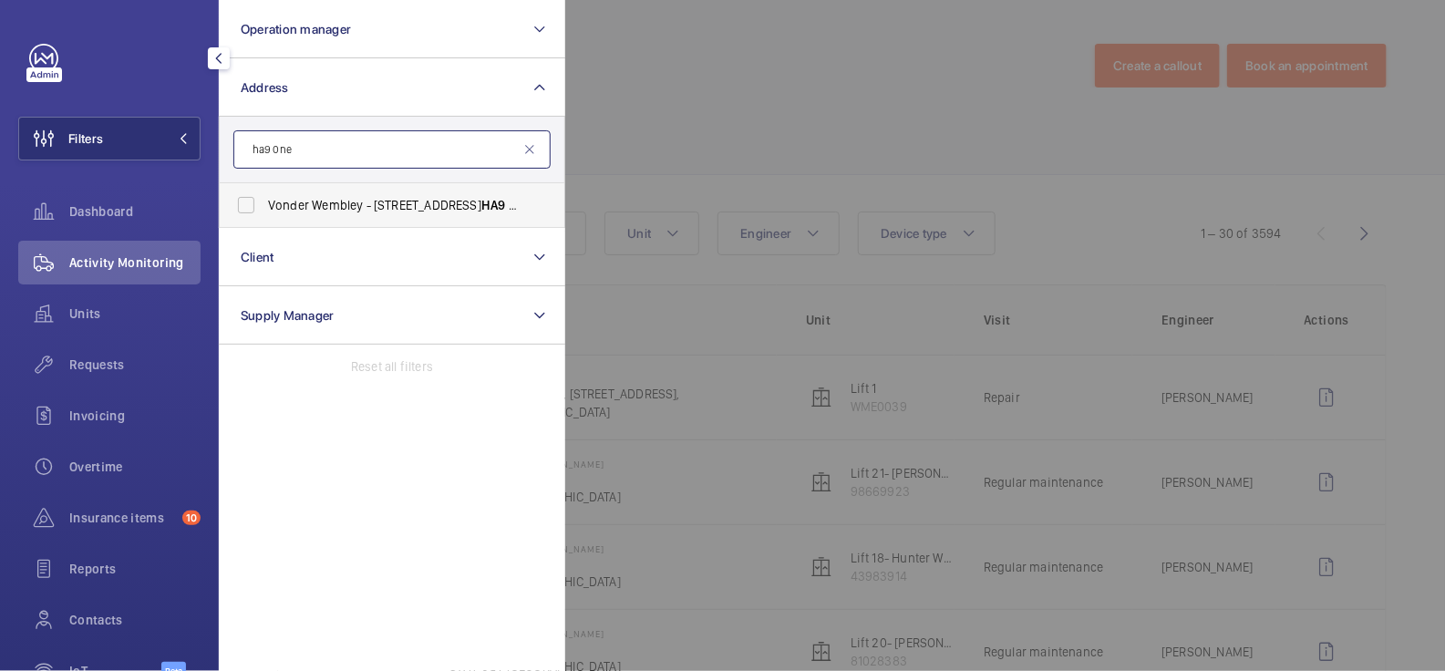
type input "ha9 0ne"
click at [309, 201] on span "Vonder Wembley - [STREET_ADDRESS]" at bounding box center [393, 205] width 251 height 18
click at [264, 201] on input "Vonder Wembley - [STREET_ADDRESS]" at bounding box center [246, 205] width 36 height 36
checkbox input "true"
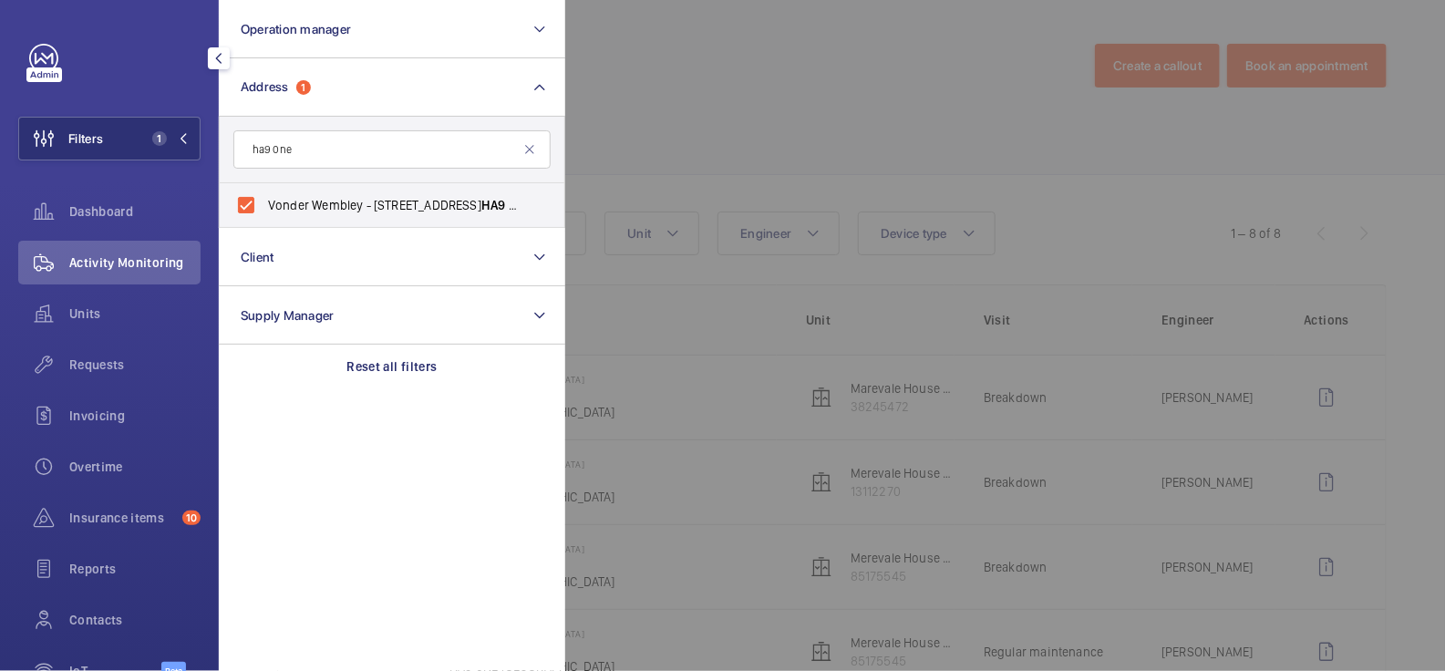
click at [701, 87] on div at bounding box center [1287, 335] width 1445 height 671
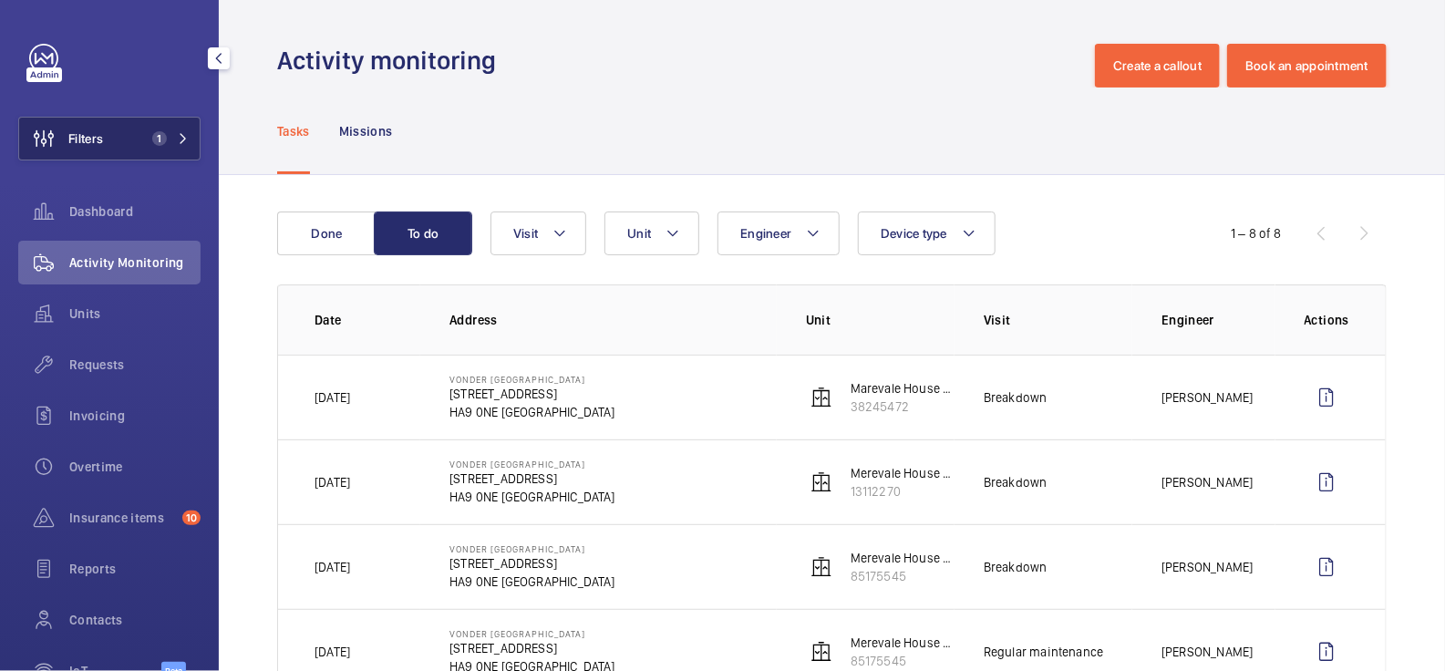
click at [153, 144] on span "1" at bounding box center [156, 138] width 22 height 15
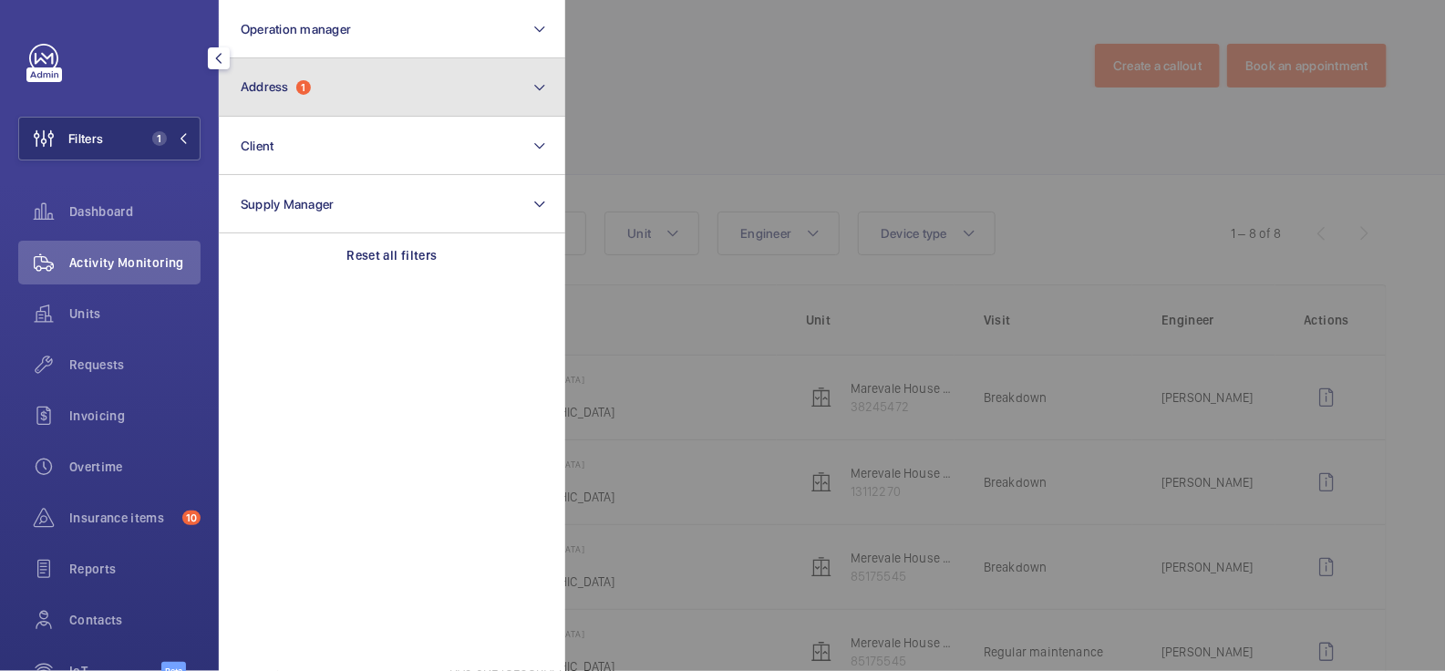
click at [411, 87] on button "Address 1" at bounding box center [392, 87] width 346 height 58
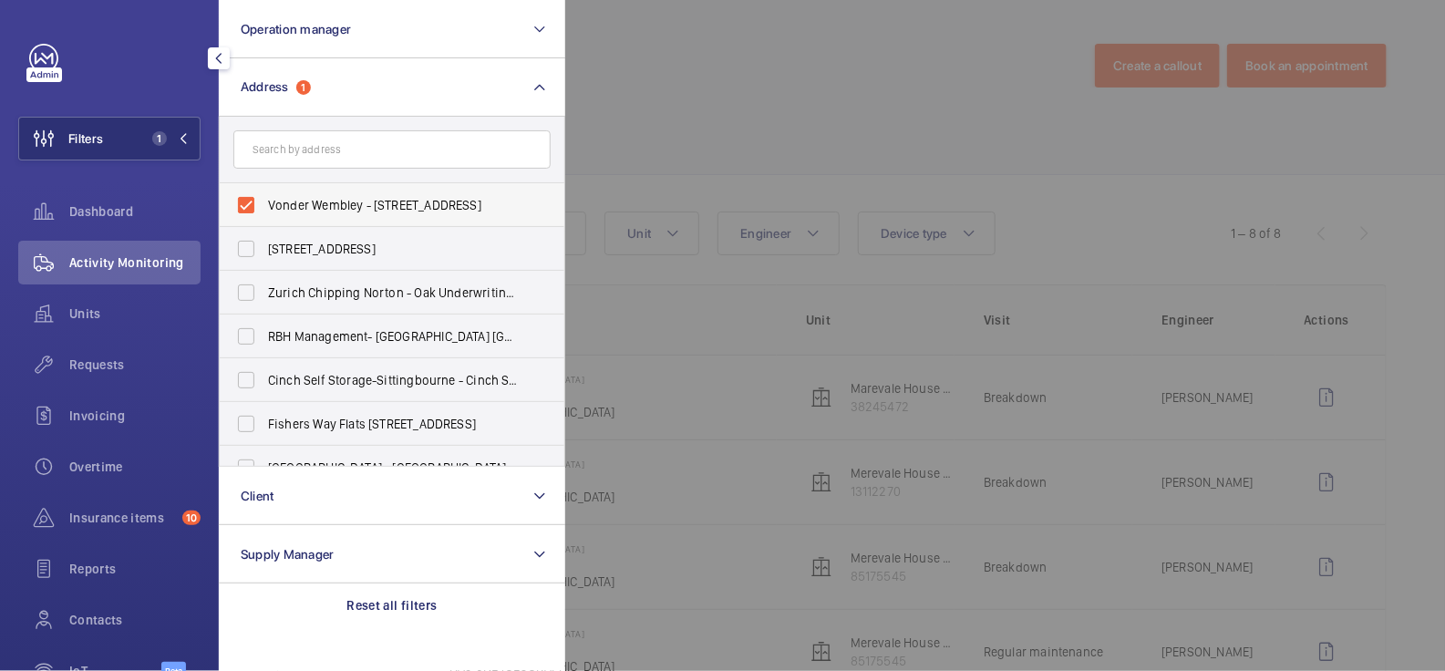
click at [330, 213] on span "Vonder Wembley - [STREET_ADDRESS]" at bounding box center [393, 205] width 251 height 18
click at [264, 213] on input "Vonder Wembley - [STREET_ADDRESS]" at bounding box center [246, 205] width 36 height 36
checkbox input "false"
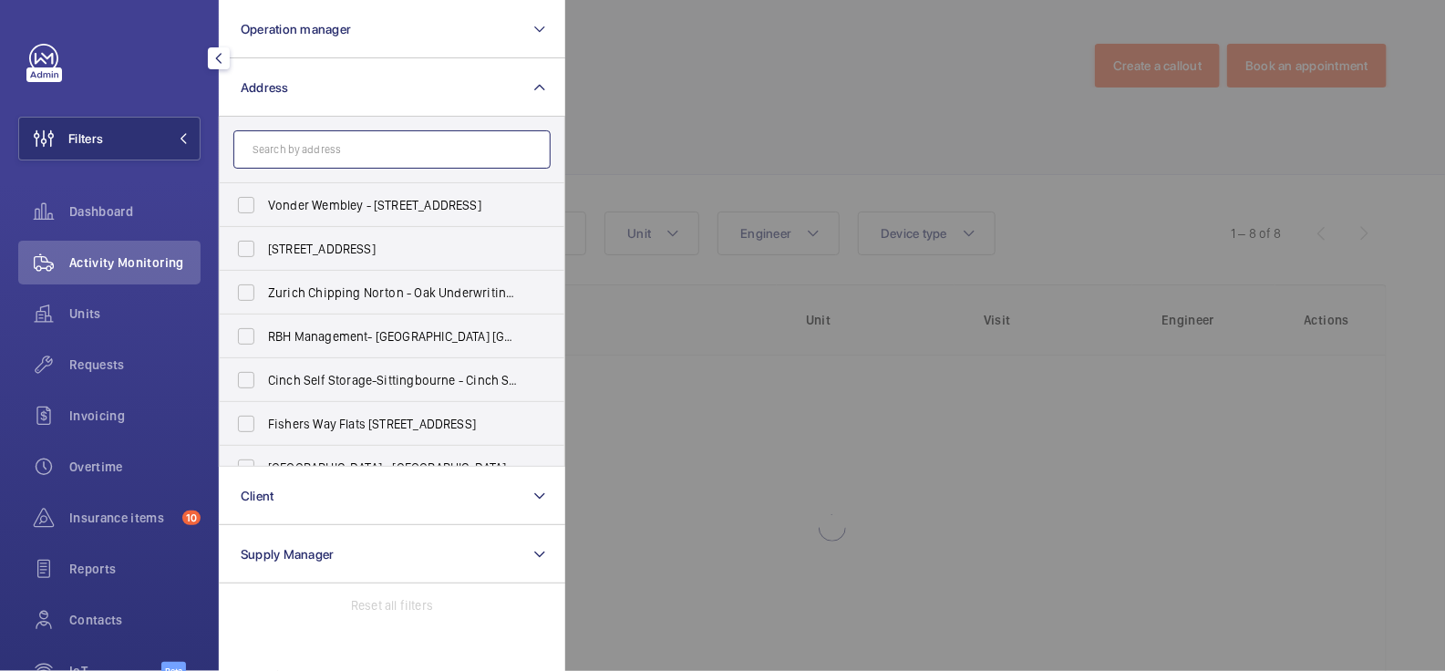
click at [342, 146] on input "text" at bounding box center [391, 149] width 317 height 38
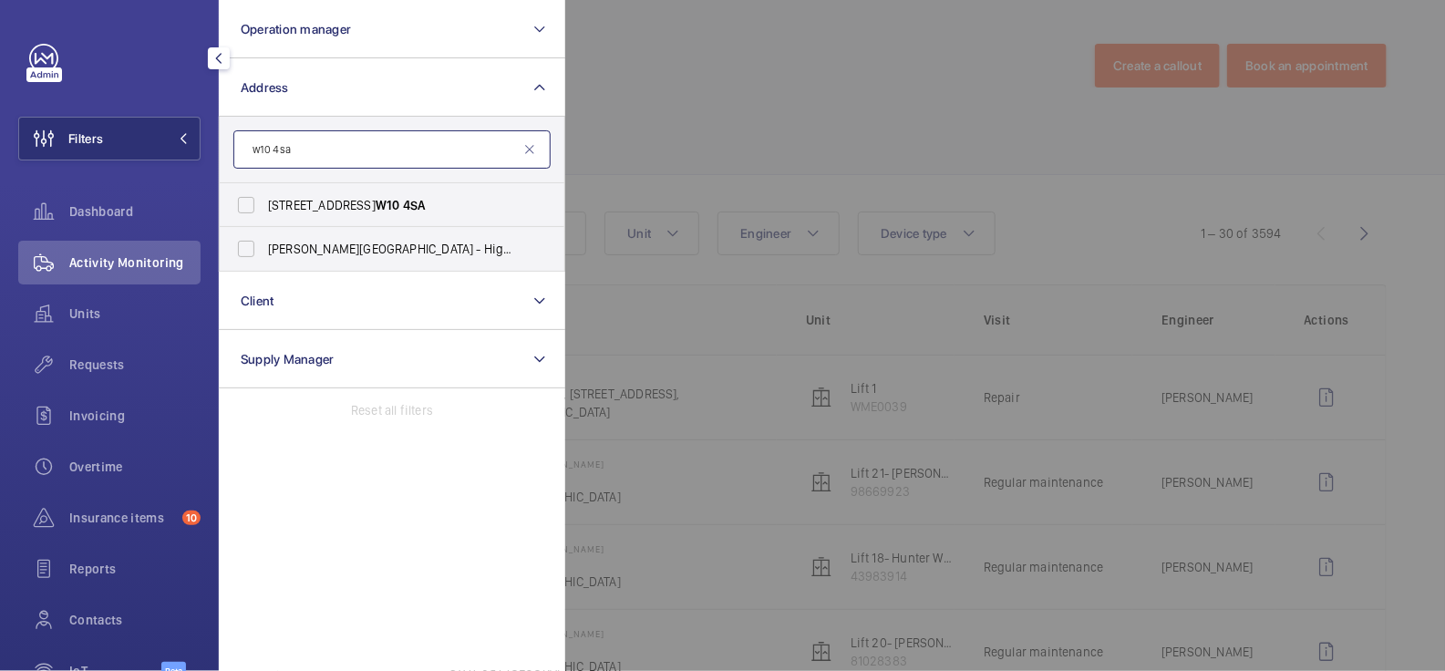
type input "w10 4sa"
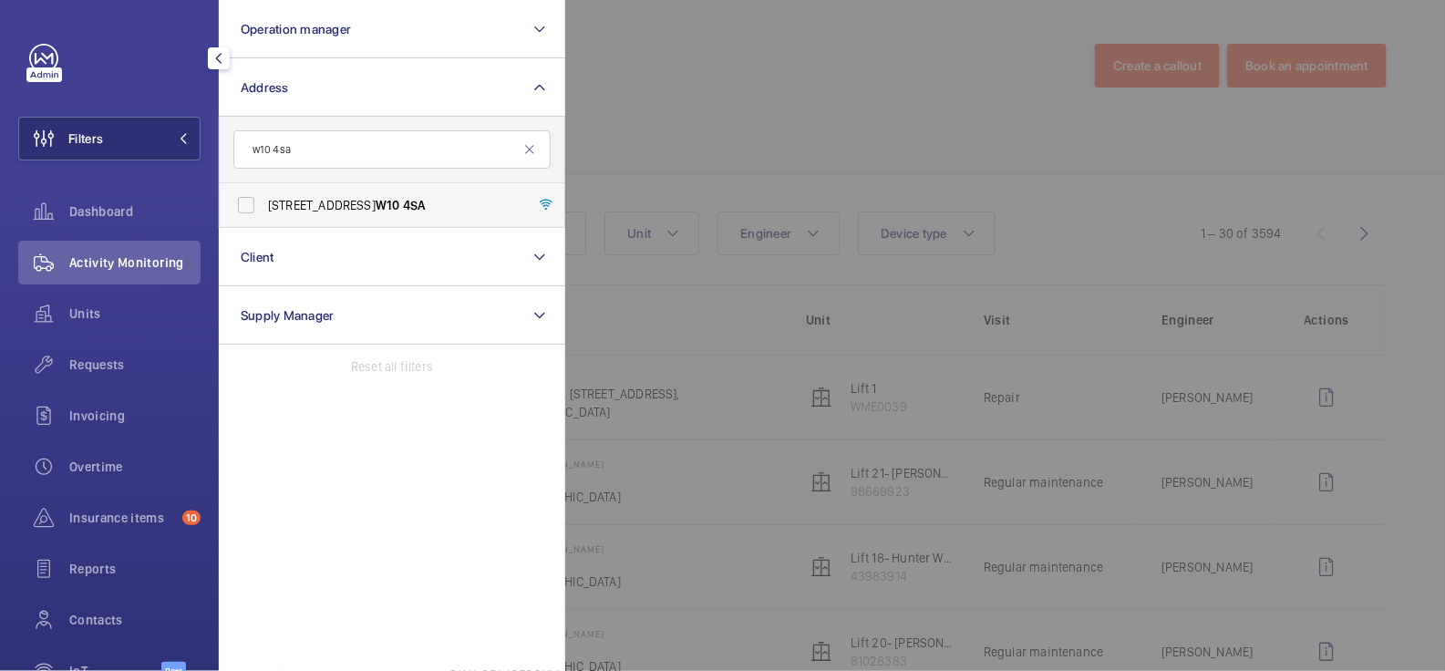
click at [356, 204] on span "[STREET_ADDRESS]" at bounding box center [393, 205] width 251 height 18
click at [264, 204] on input "[STREET_ADDRESS]" at bounding box center [246, 205] width 36 height 36
checkbox input "true"
click at [694, 95] on div at bounding box center [1287, 335] width 1445 height 671
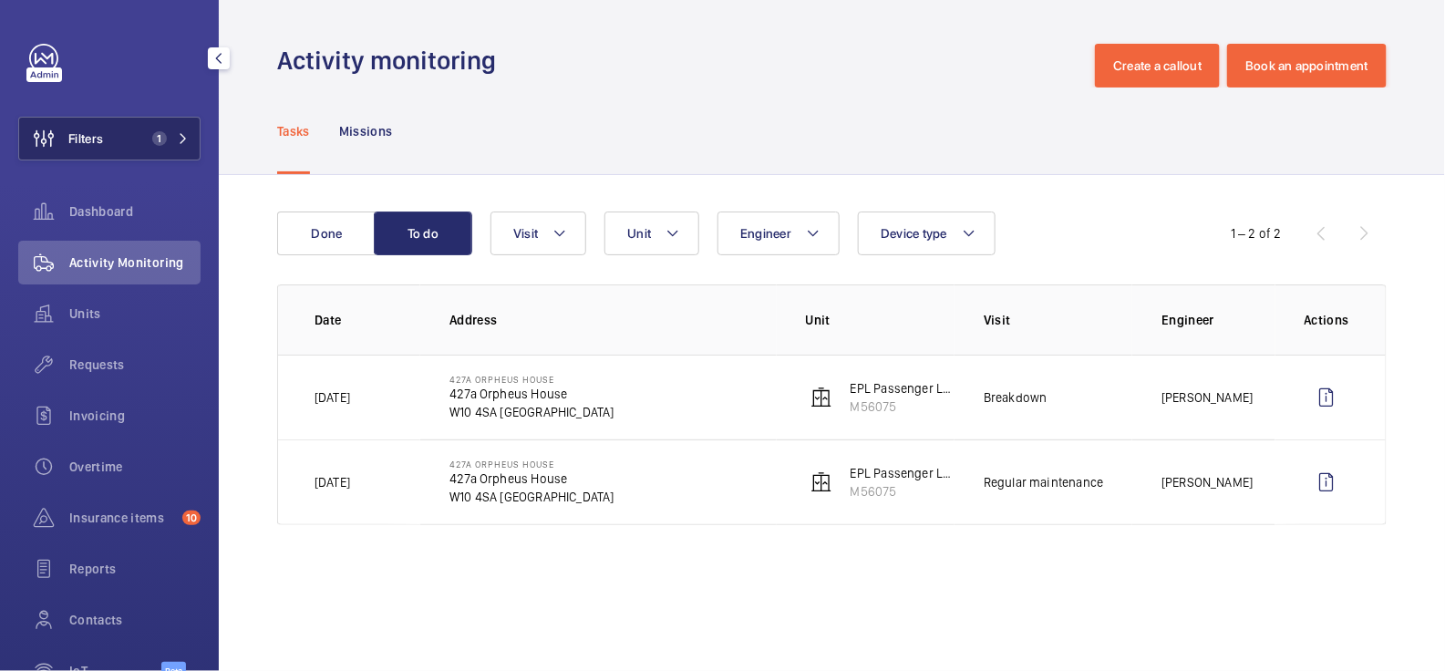
click at [108, 129] on button "Filters 1" at bounding box center [109, 139] width 182 height 44
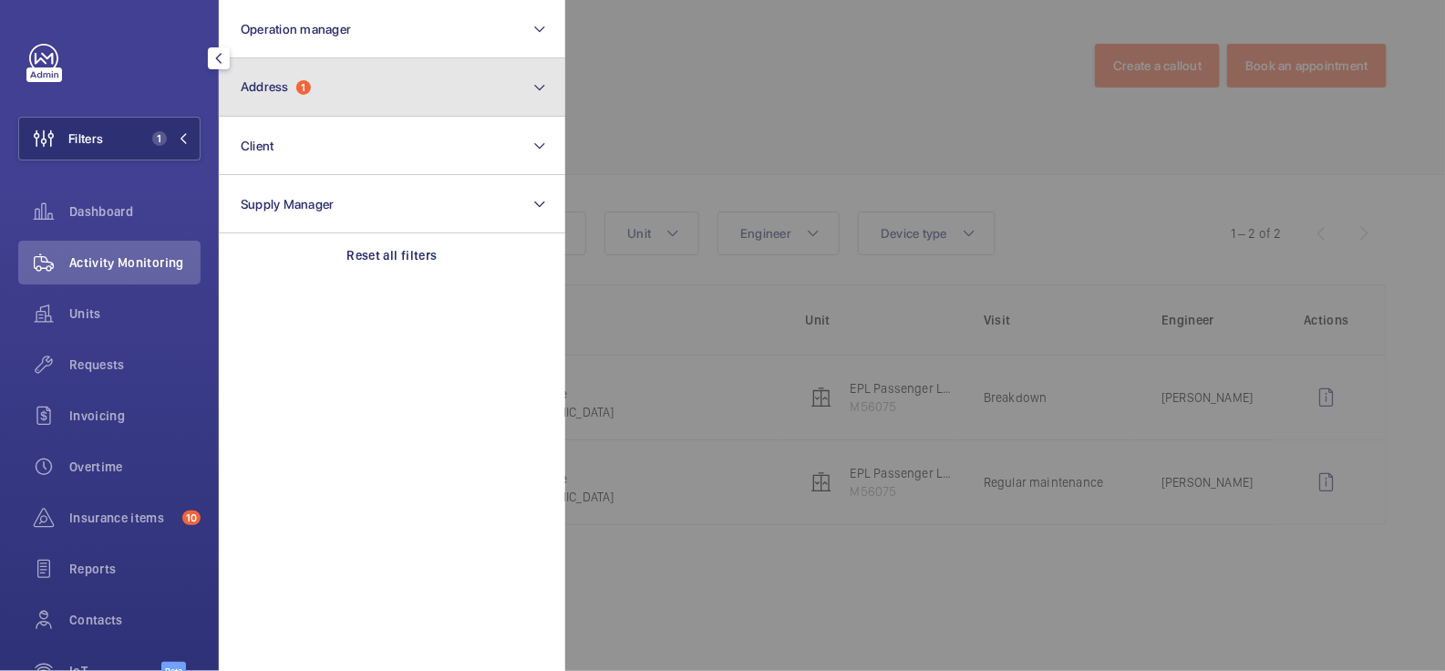
click at [374, 99] on button "Address 1" at bounding box center [392, 87] width 346 height 58
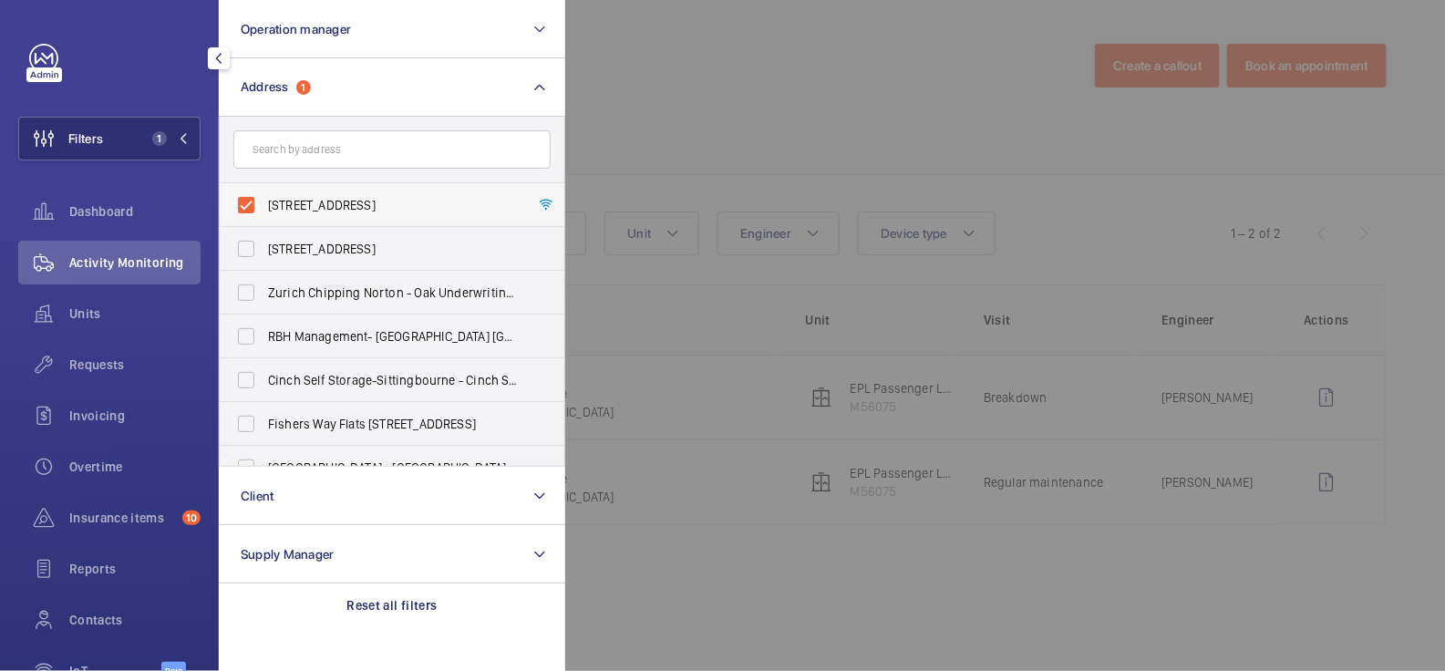
click at [324, 208] on span "[STREET_ADDRESS]" at bounding box center [393, 205] width 251 height 18
click at [264, 208] on input "[STREET_ADDRESS]" at bounding box center [246, 205] width 36 height 36
click at [324, 196] on span "[STREET_ADDRESS]" at bounding box center [393, 205] width 251 height 18
click at [264, 195] on input "[STREET_ADDRESS]" at bounding box center [246, 205] width 36 height 36
checkbox input "true"
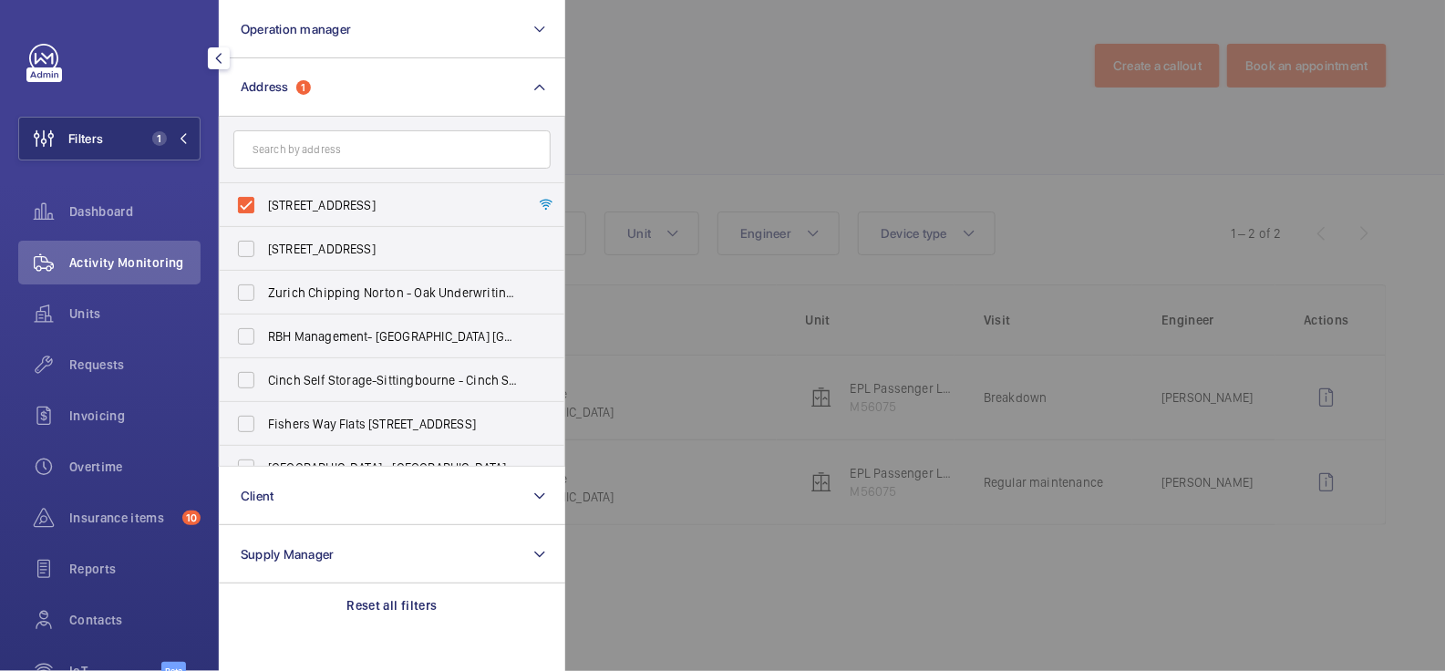
click at [750, 105] on div at bounding box center [1287, 335] width 1445 height 671
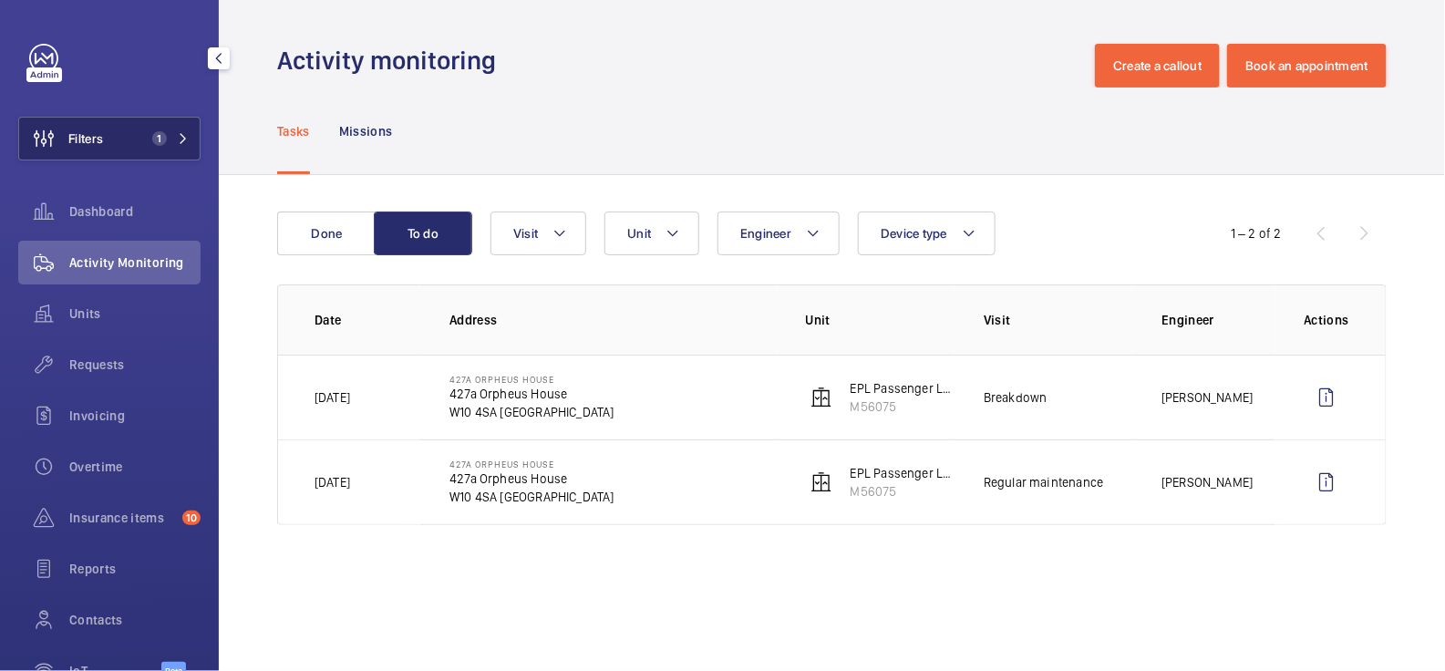
click at [159, 148] on button "Filters 1" at bounding box center [109, 139] width 182 height 44
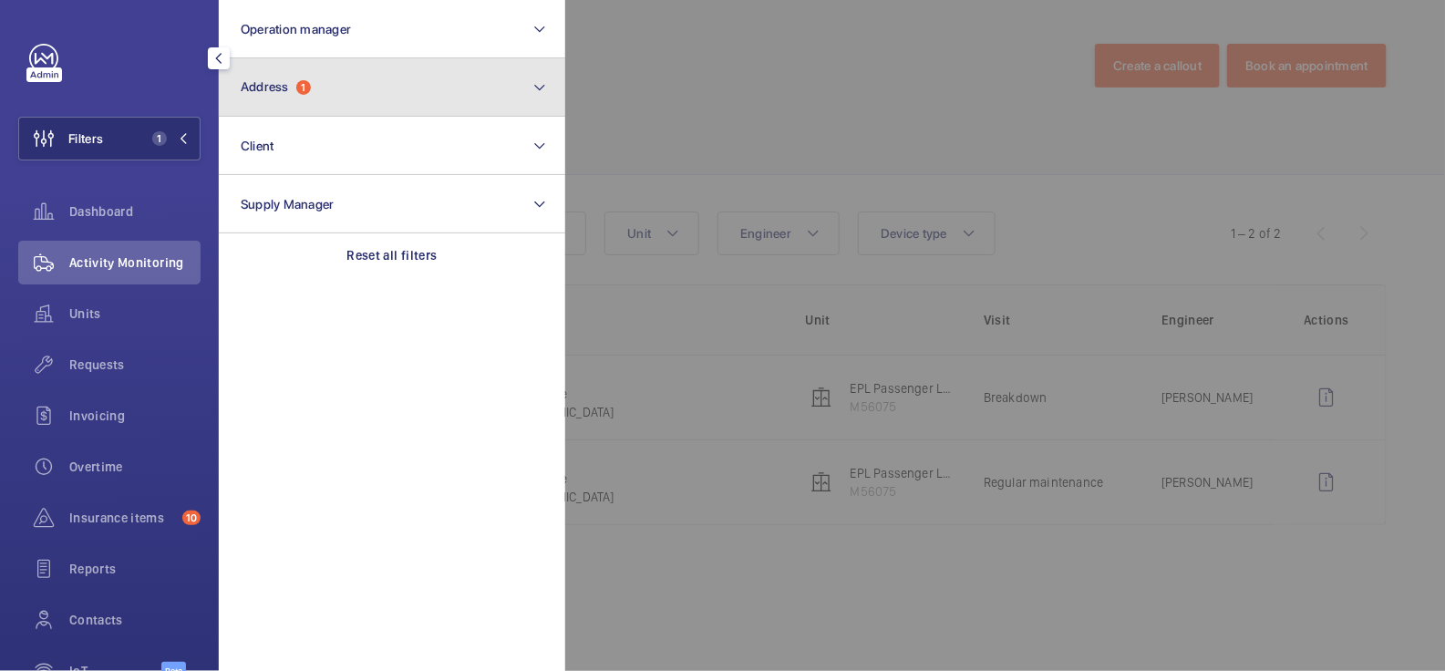
click at [314, 90] on button "Address 1" at bounding box center [392, 87] width 346 height 58
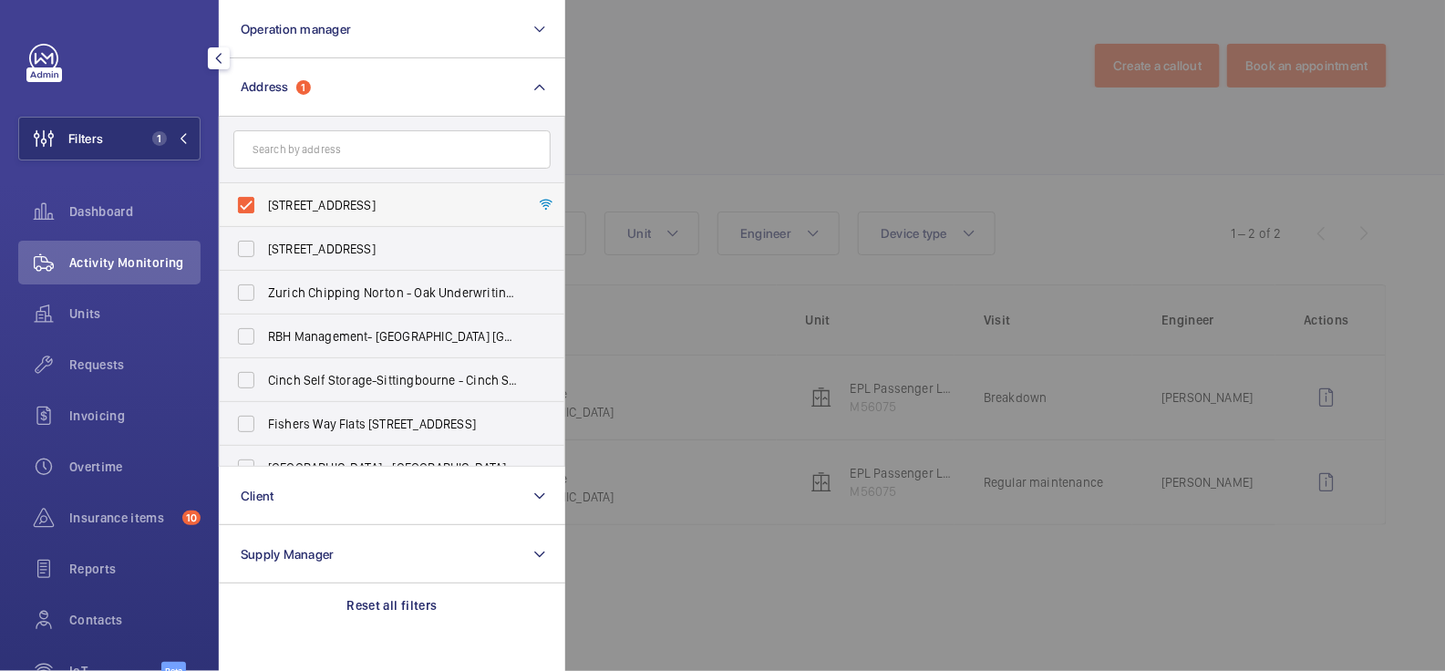
click at [308, 197] on span "[STREET_ADDRESS]" at bounding box center [393, 205] width 251 height 18
click at [264, 197] on input "[STREET_ADDRESS]" at bounding box center [246, 205] width 36 height 36
checkbox input "false"
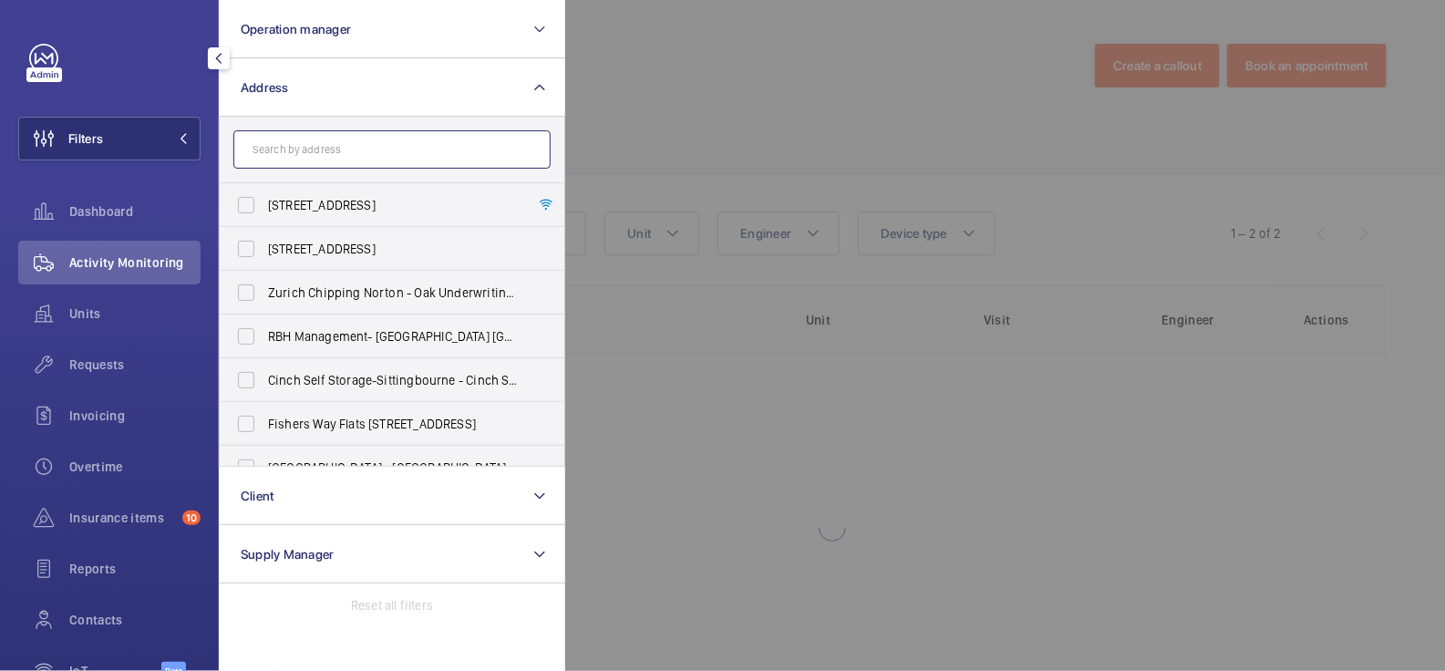
click at [314, 154] on input "text" at bounding box center [391, 149] width 317 height 38
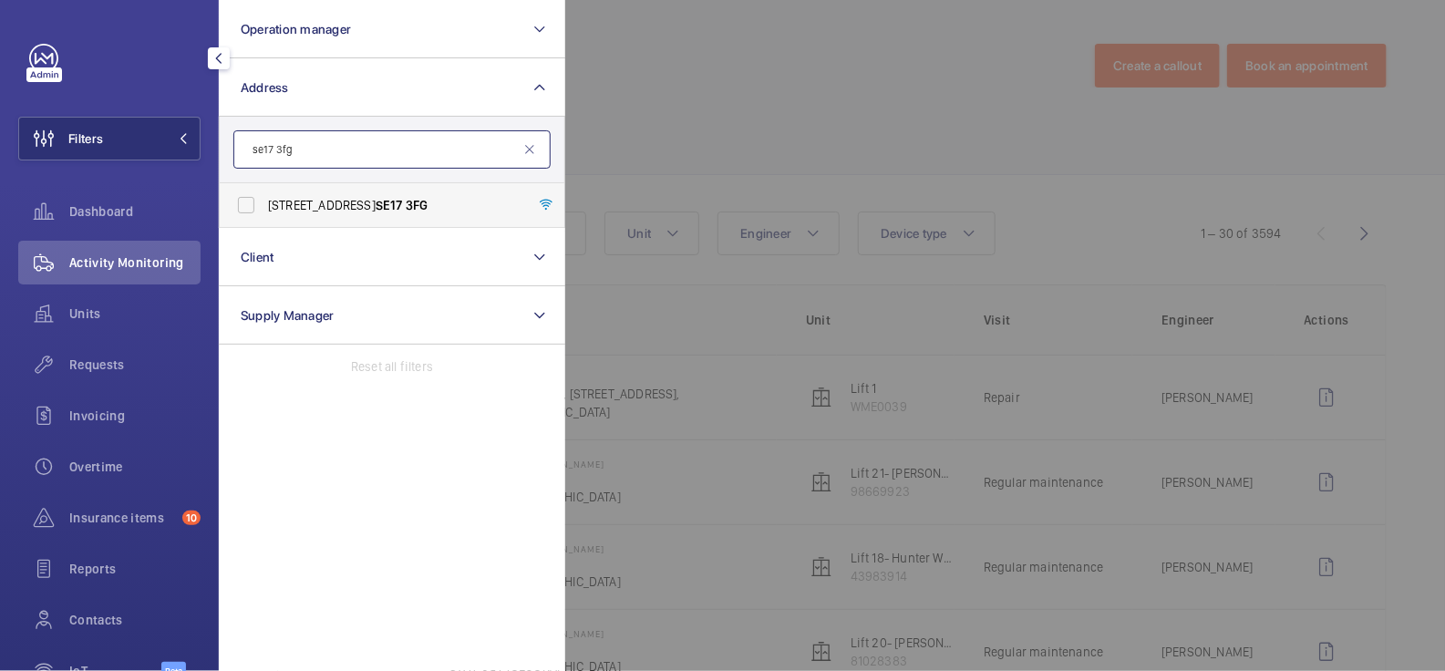
type input "se17 3fg"
click at [348, 206] on span "[STREET_ADDRESS]" at bounding box center [393, 205] width 251 height 18
click at [264, 206] on input "[STREET_ADDRESS]" at bounding box center [246, 205] width 36 height 36
checkbox input "true"
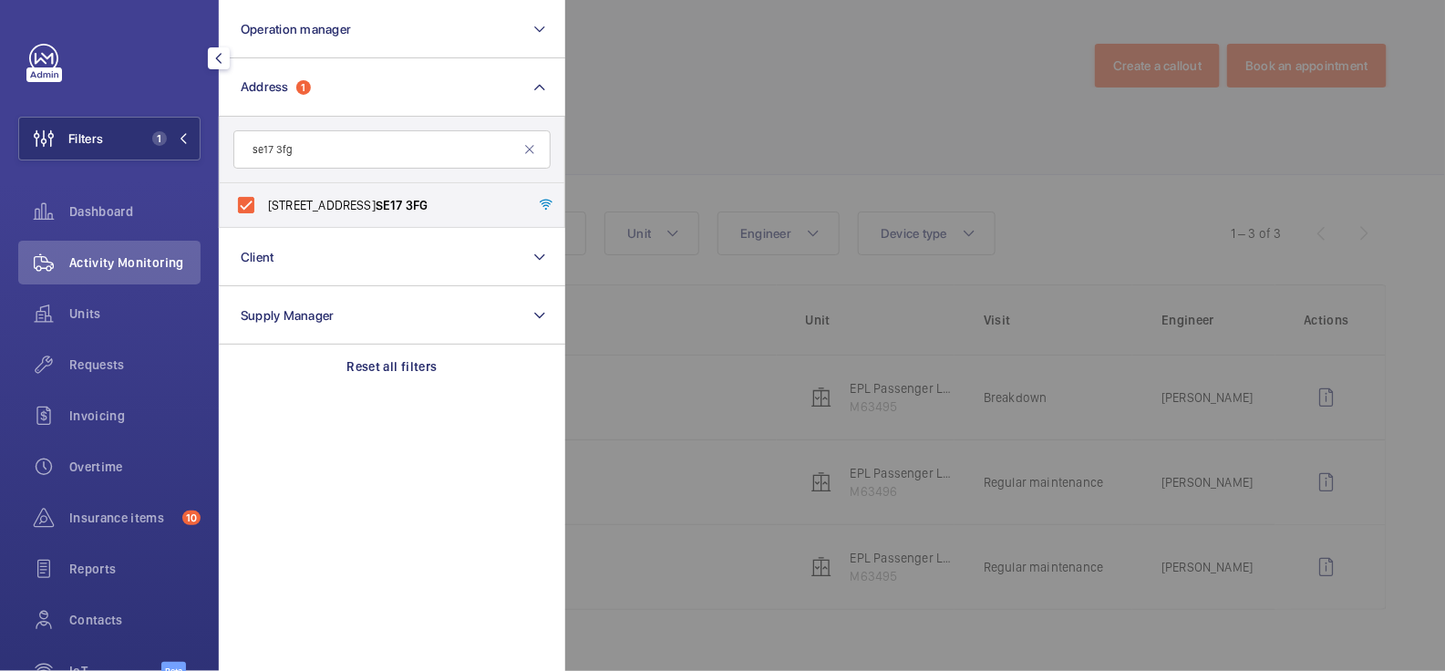
click at [732, 133] on div at bounding box center [1287, 335] width 1445 height 671
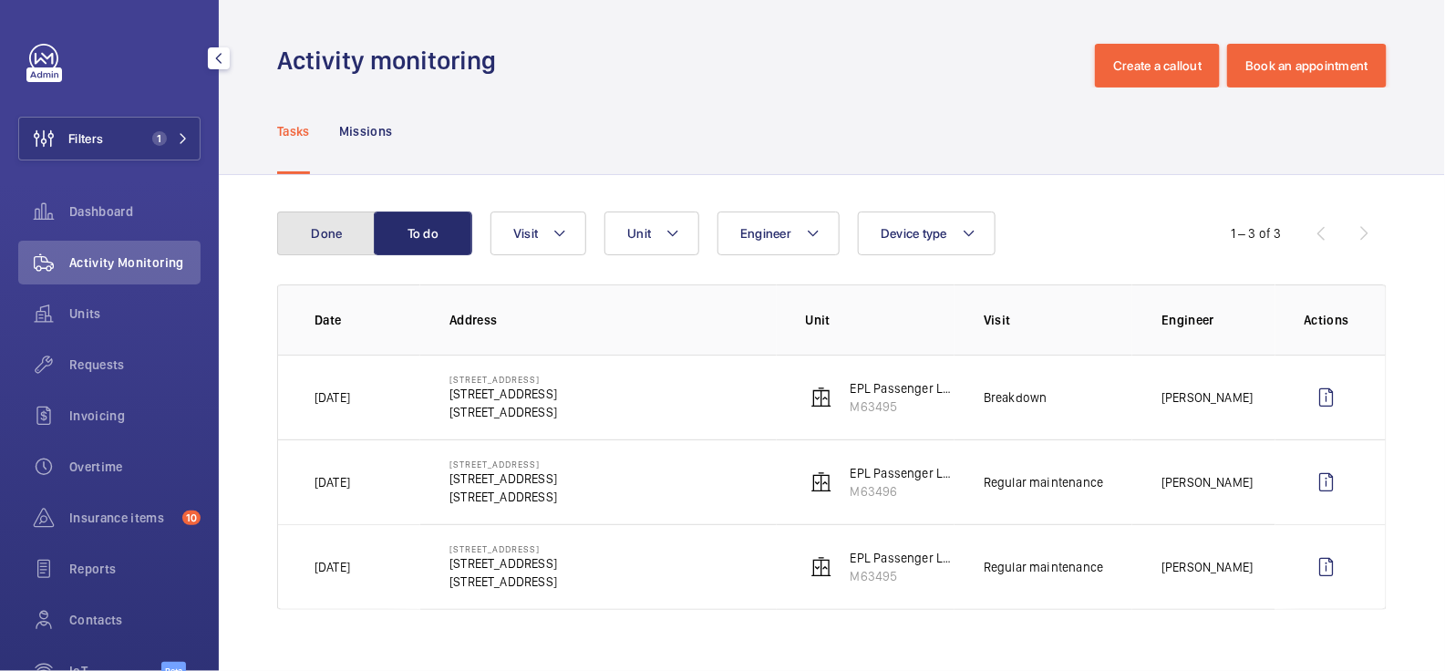
click at [307, 232] on button "Done" at bounding box center [326, 233] width 98 height 44
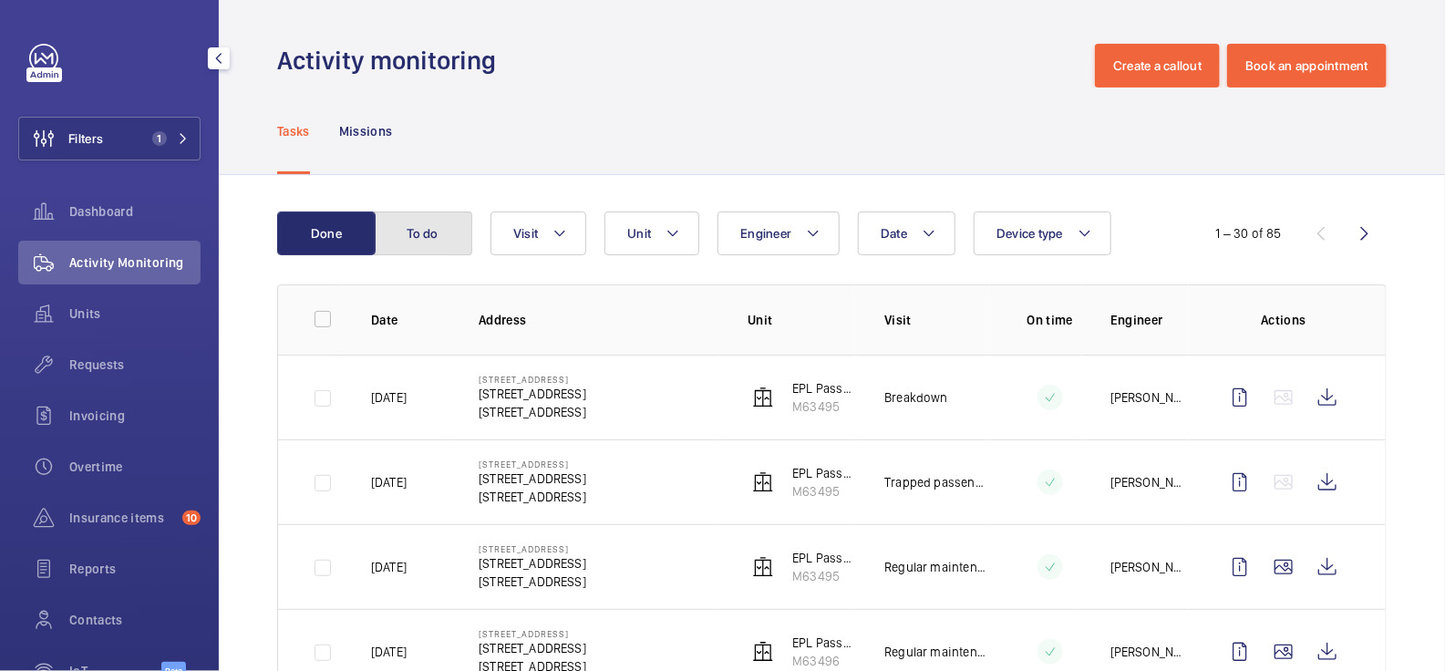
click at [437, 234] on button "To do" at bounding box center [423, 233] width 98 height 44
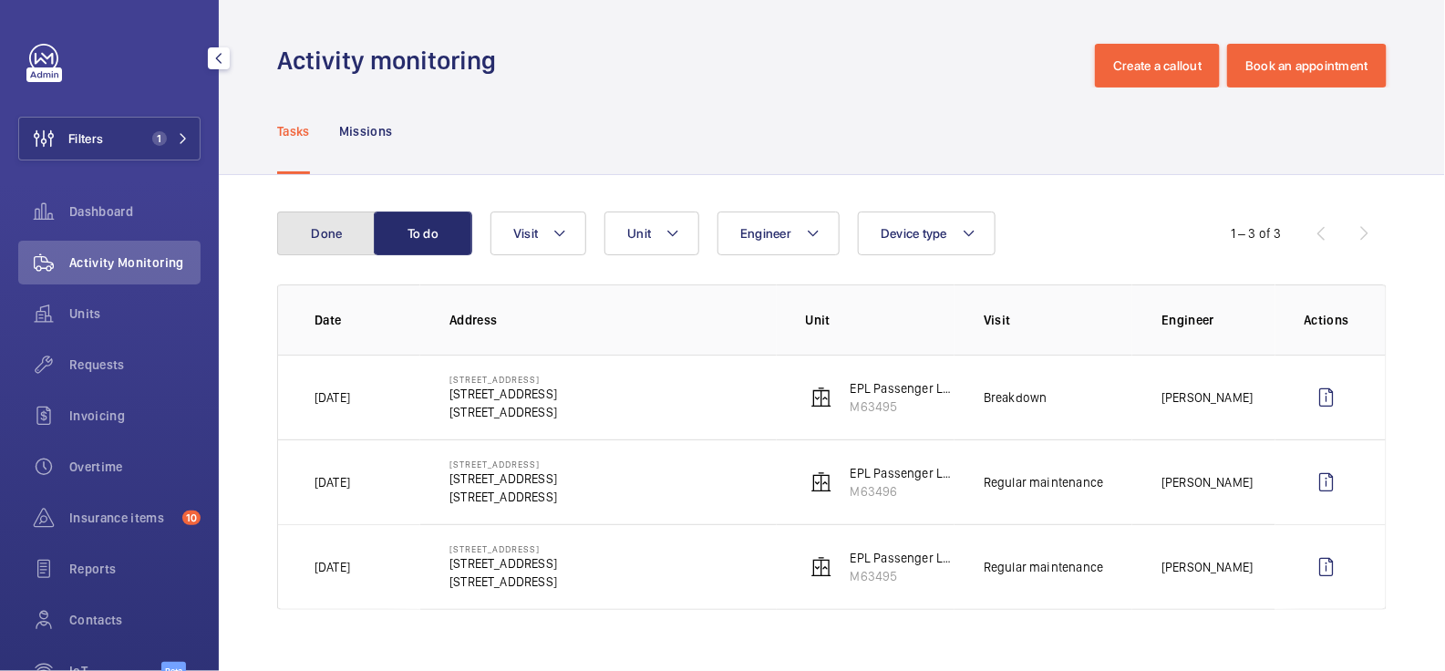
click at [362, 241] on button "Done" at bounding box center [326, 233] width 98 height 44
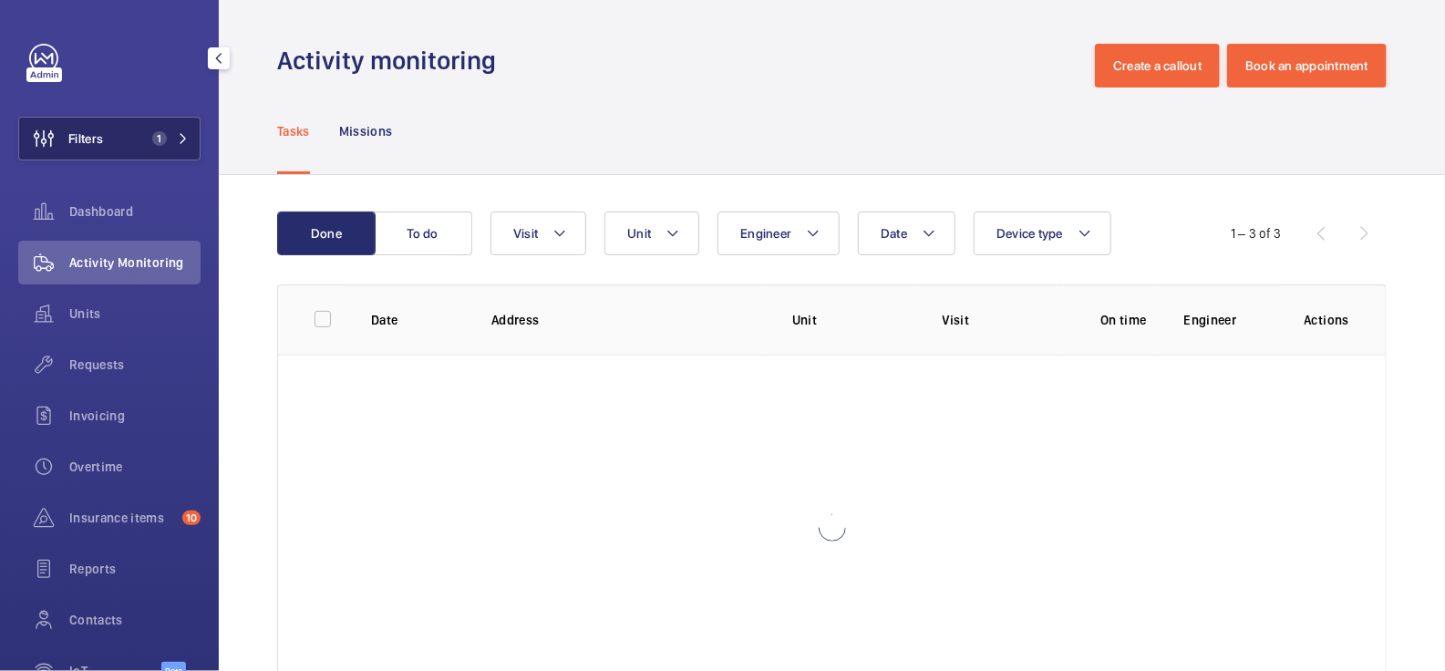
click at [156, 159] on button "Filters 1" at bounding box center [109, 139] width 182 height 44
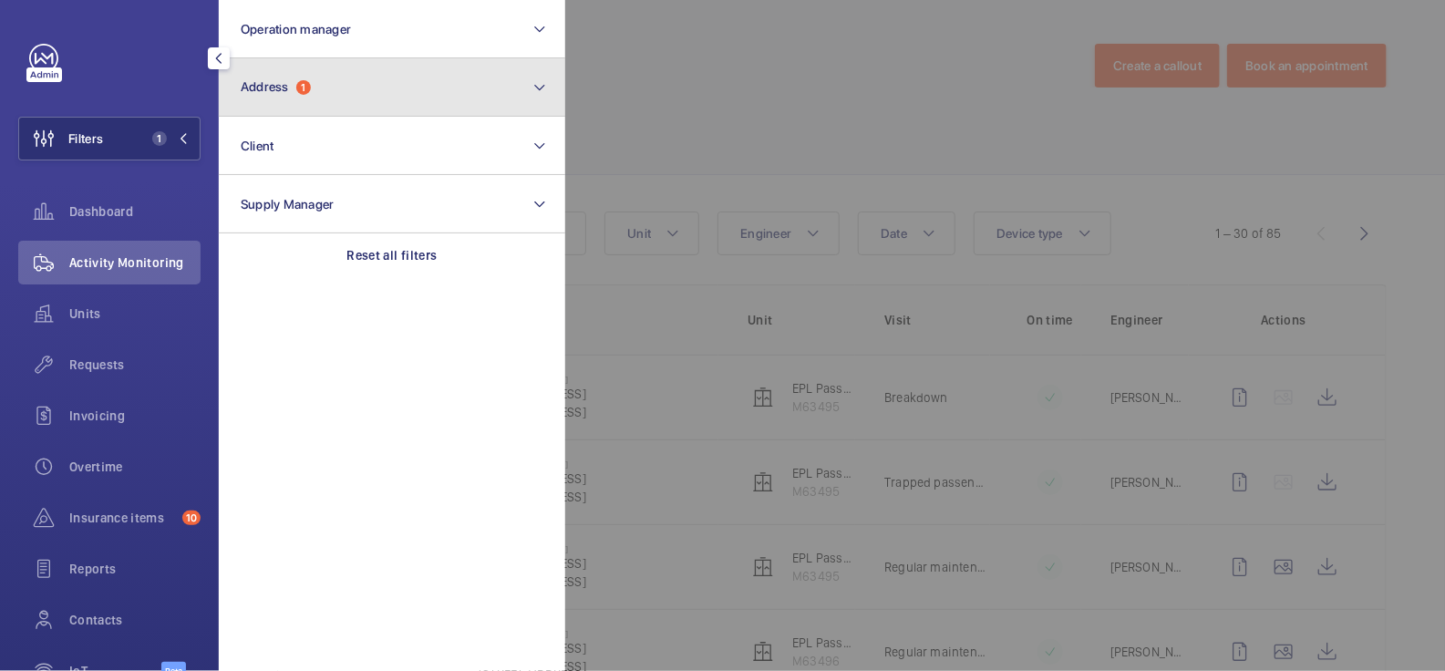
click at [332, 89] on button "Address 1" at bounding box center [392, 87] width 346 height 58
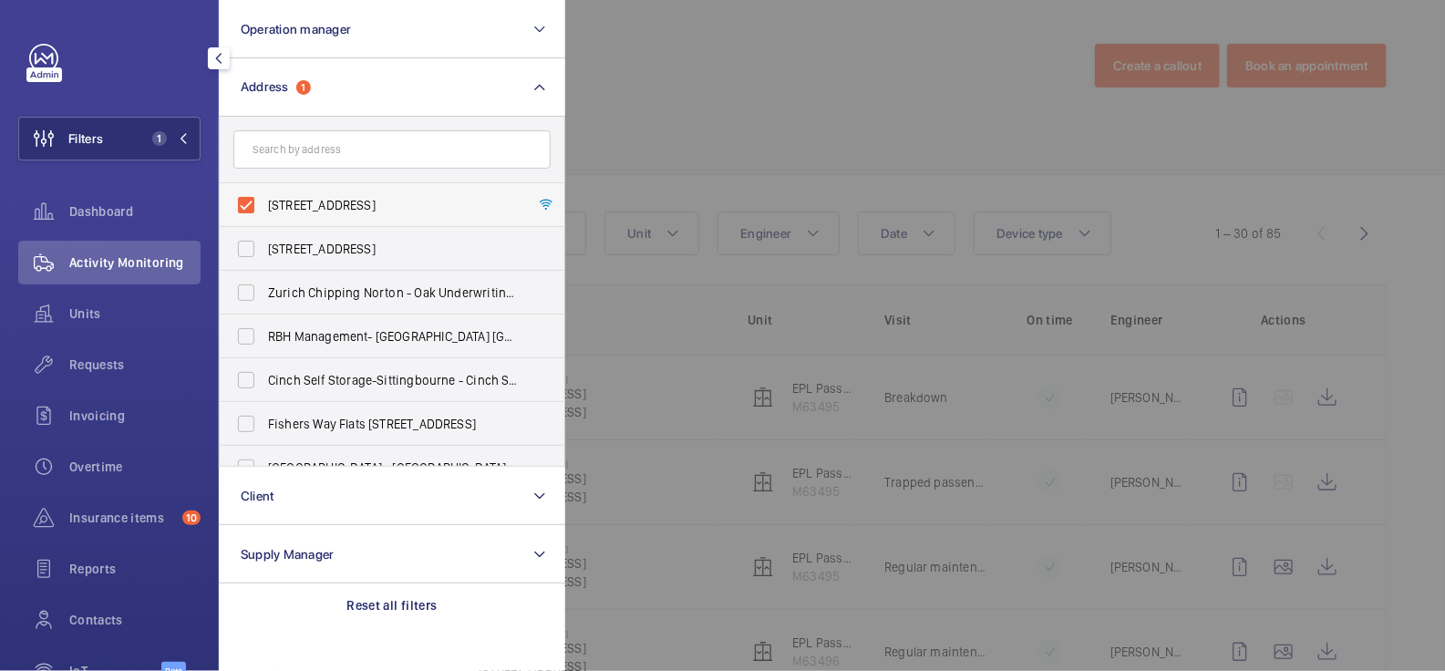
click at [371, 214] on label "[STREET_ADDRESS]" at bounding box center [378, 205] width 317 height 44
click at [264, 214] on input "[STREET_ADDRESS]" at bounding box center [246, 205] width 36 height 36
checkbox input "false"
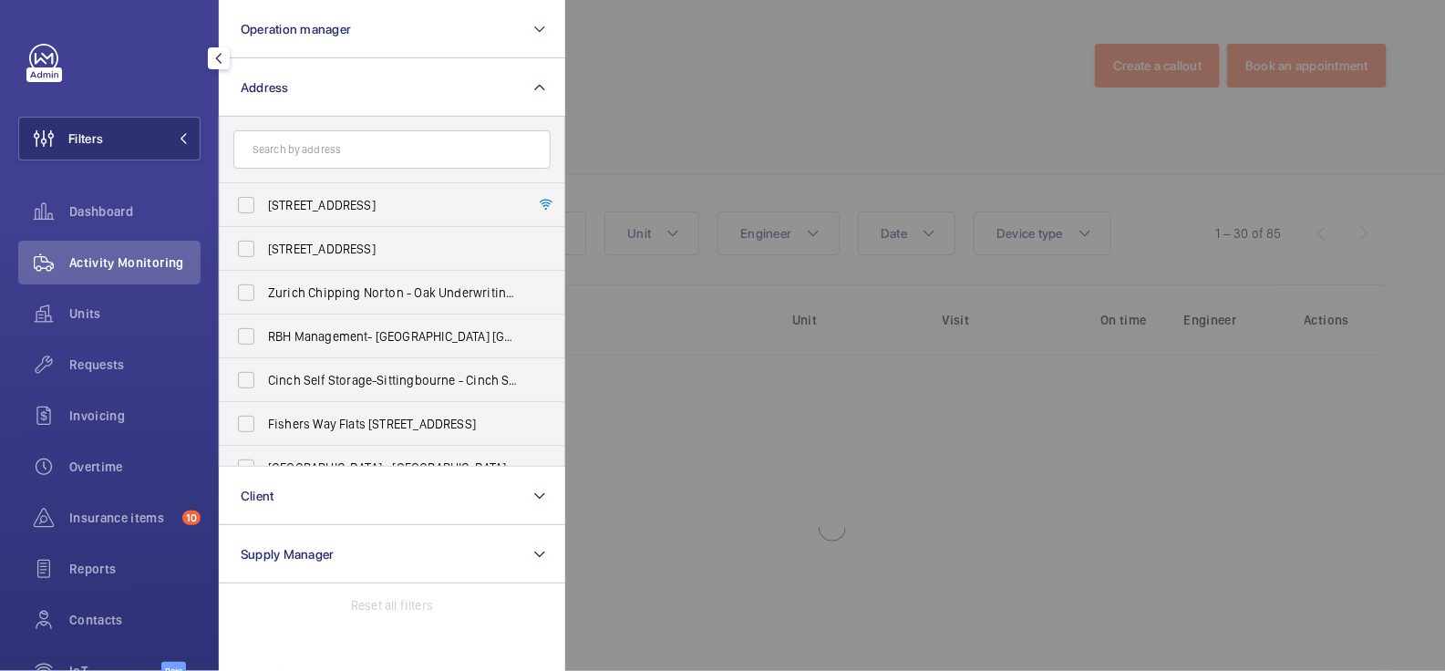
click at [653, 122] on div at bounding box center [1287, 335] width 1445 height 671
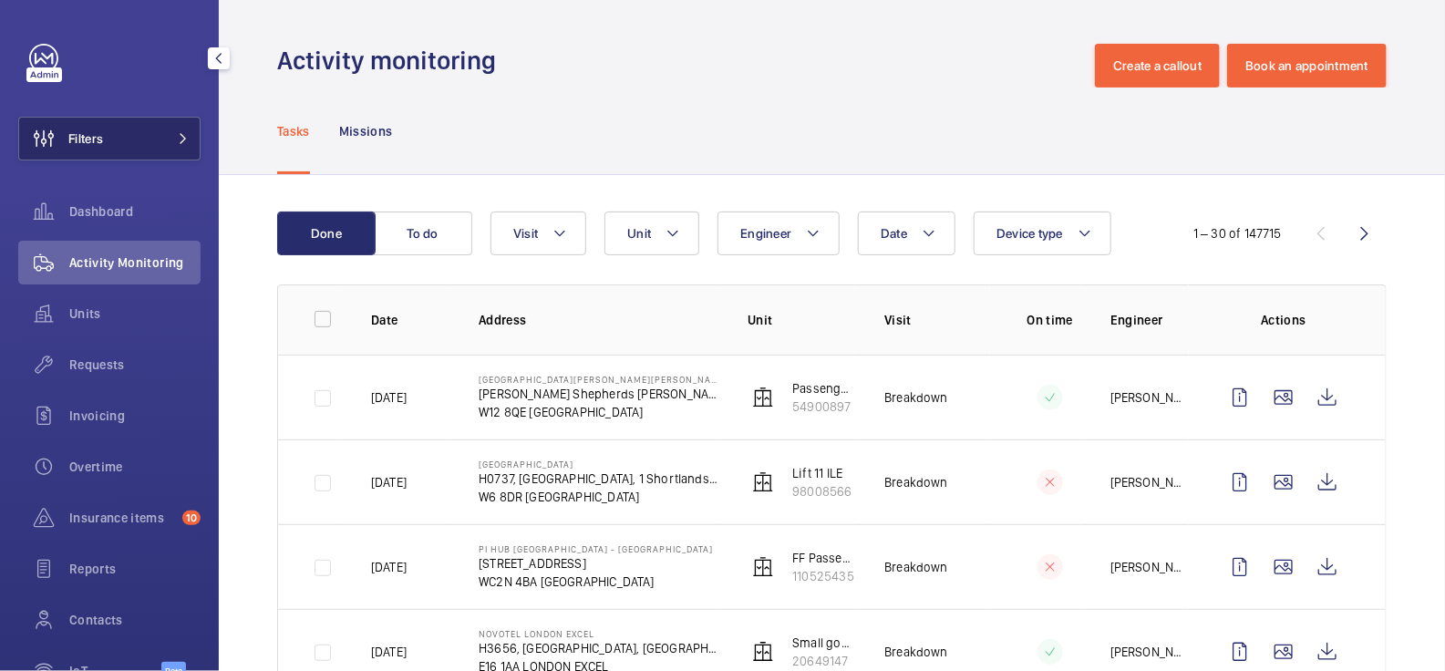
click at [152, 137] on button "Filters" at bounding box center [109, 139] width 182 height 44
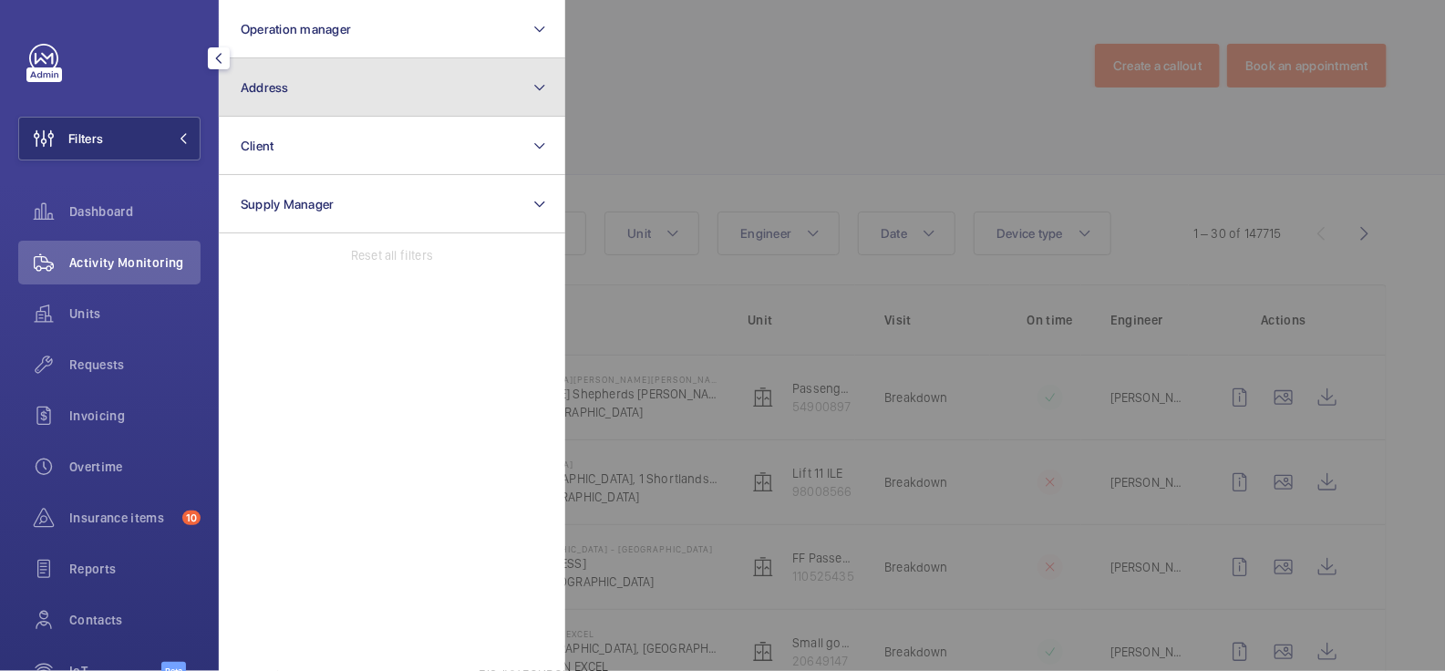
click at [344, 97] on button "Address" at bounding box center [392, 87] width 346 height 58
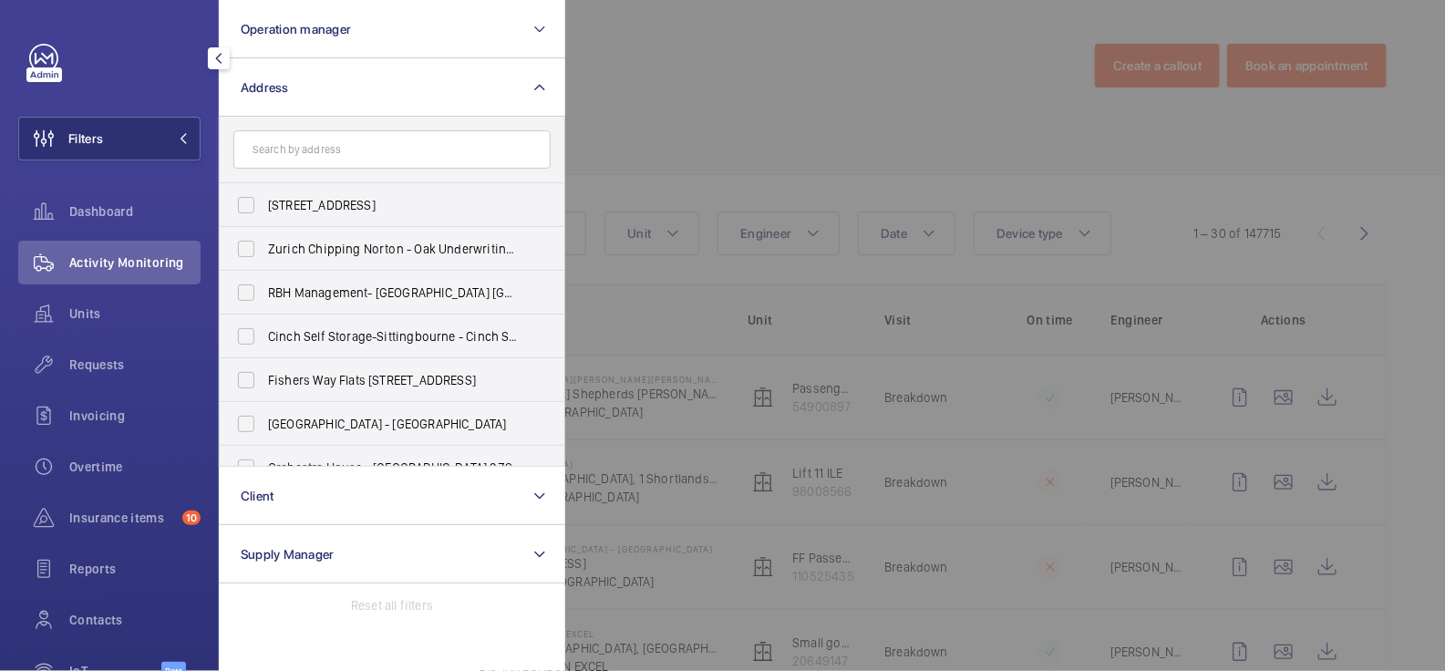
click at [354, 157] on input "text" at bounding box center [391, 149] width 317 height 38
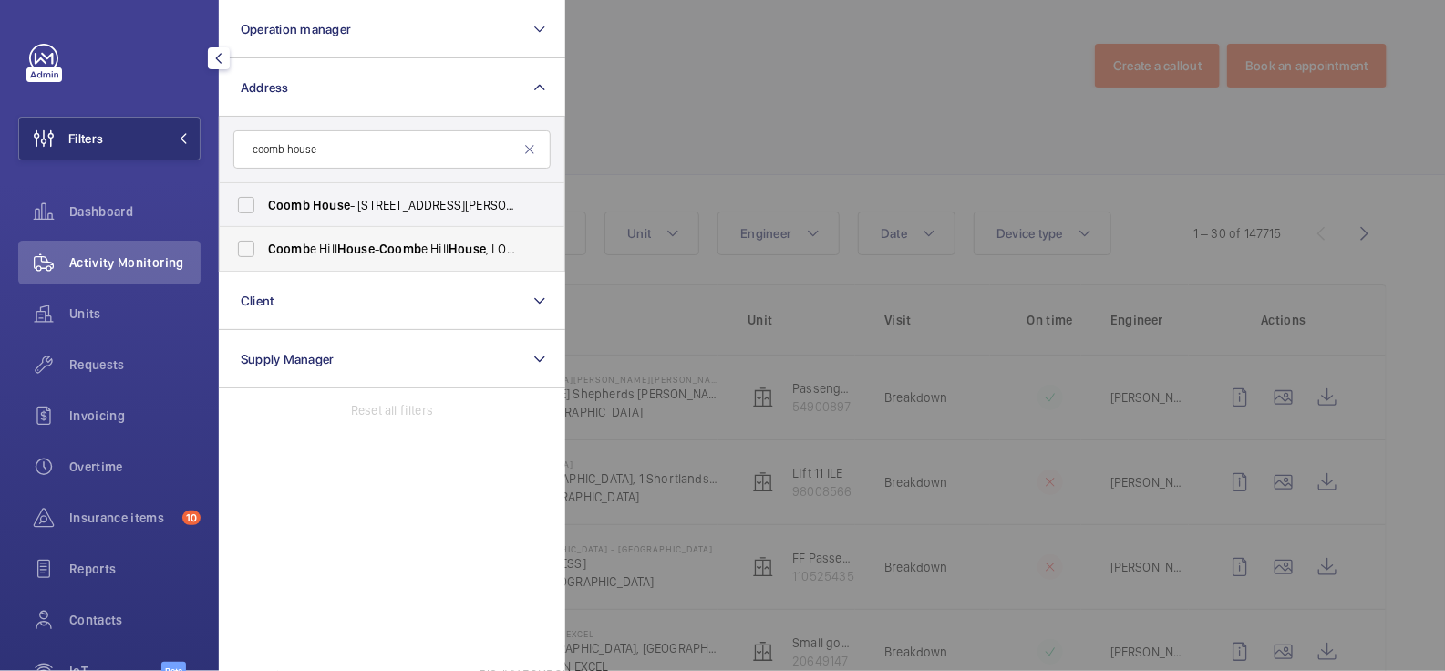
type input "coomb house"
click at [372, 249] on span "House" at bounding box center [355, 249] width 37 height 15
click at [264, 249] on input "Coomb e [GEOGRAPHIC_DATA] - [GEOGRAPHIC_DATA]" at bounding box center [246, 249] width 36 height 36
checkbox input "true"
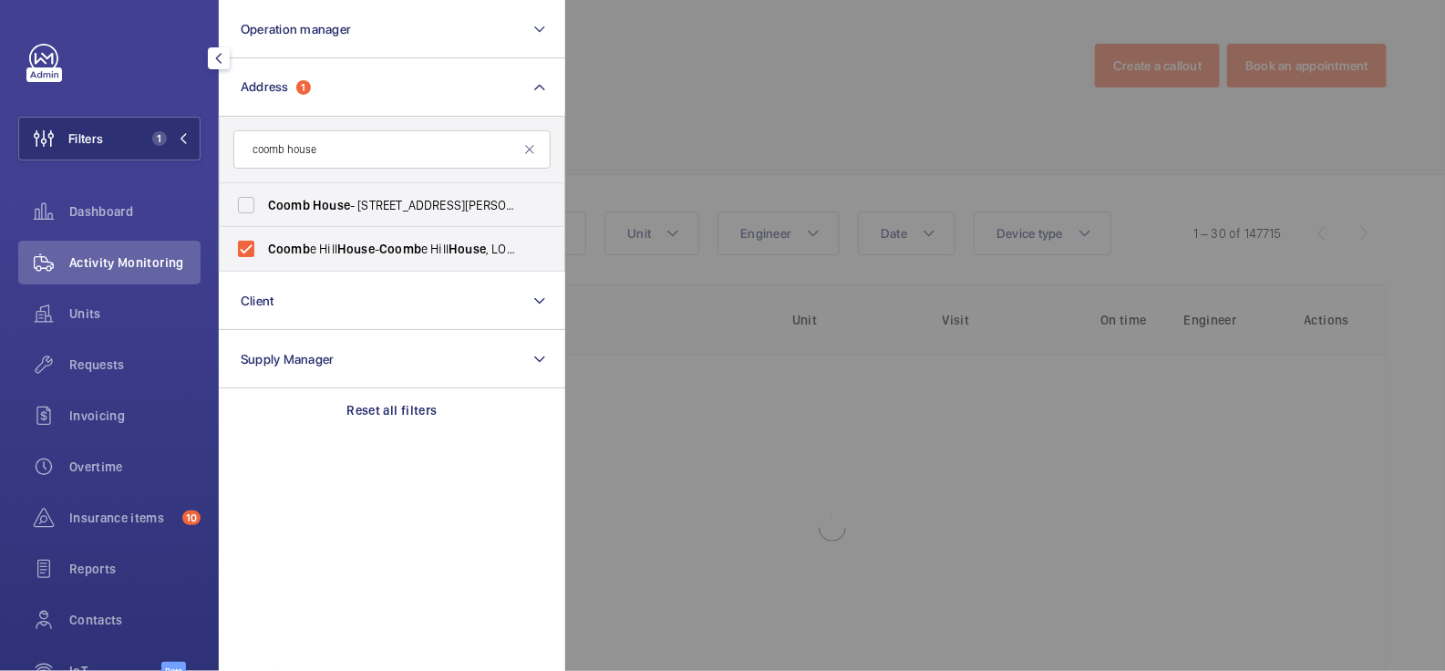
click at [802, 30] on div at bounding box center [1287, 335] width 1445 height 671
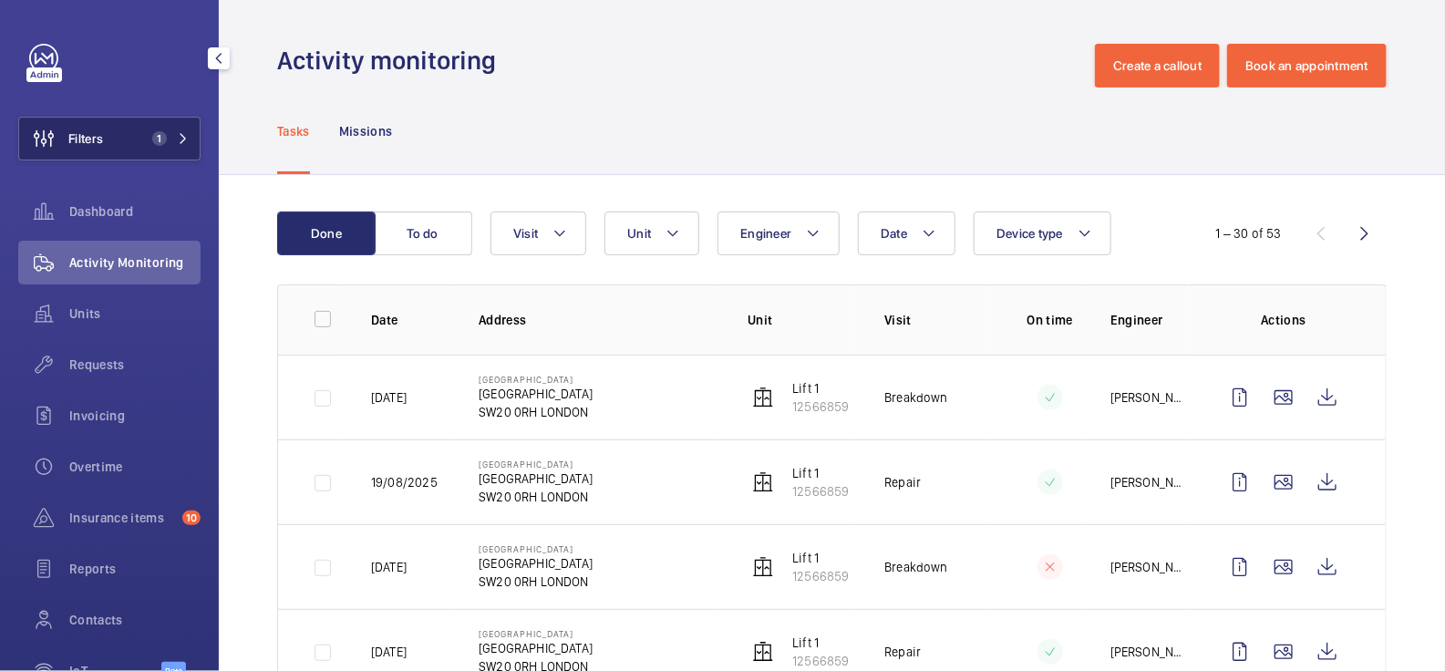
click at [169, 133] on span "1" at bounding box center [167, 138] width 44 height 15
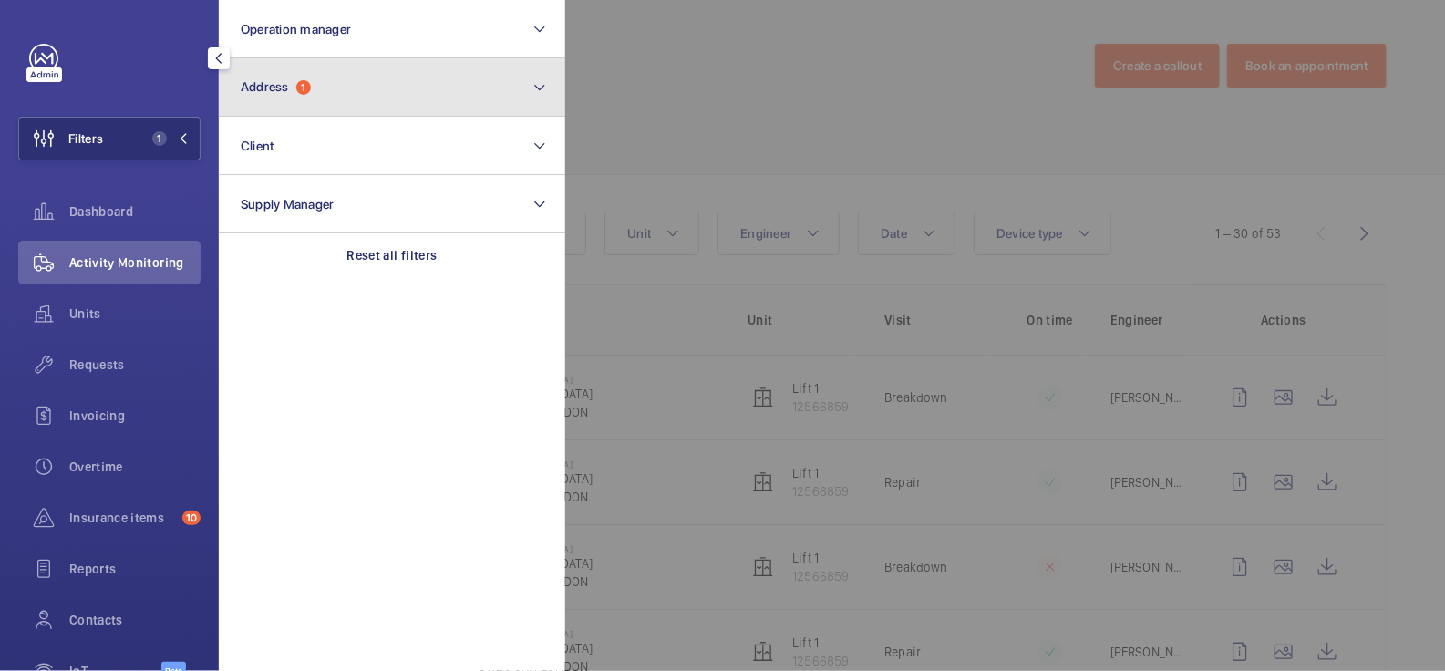
click at [310, 111] on button "Address 1" at bounding box center [392, 87] width 346 height 58
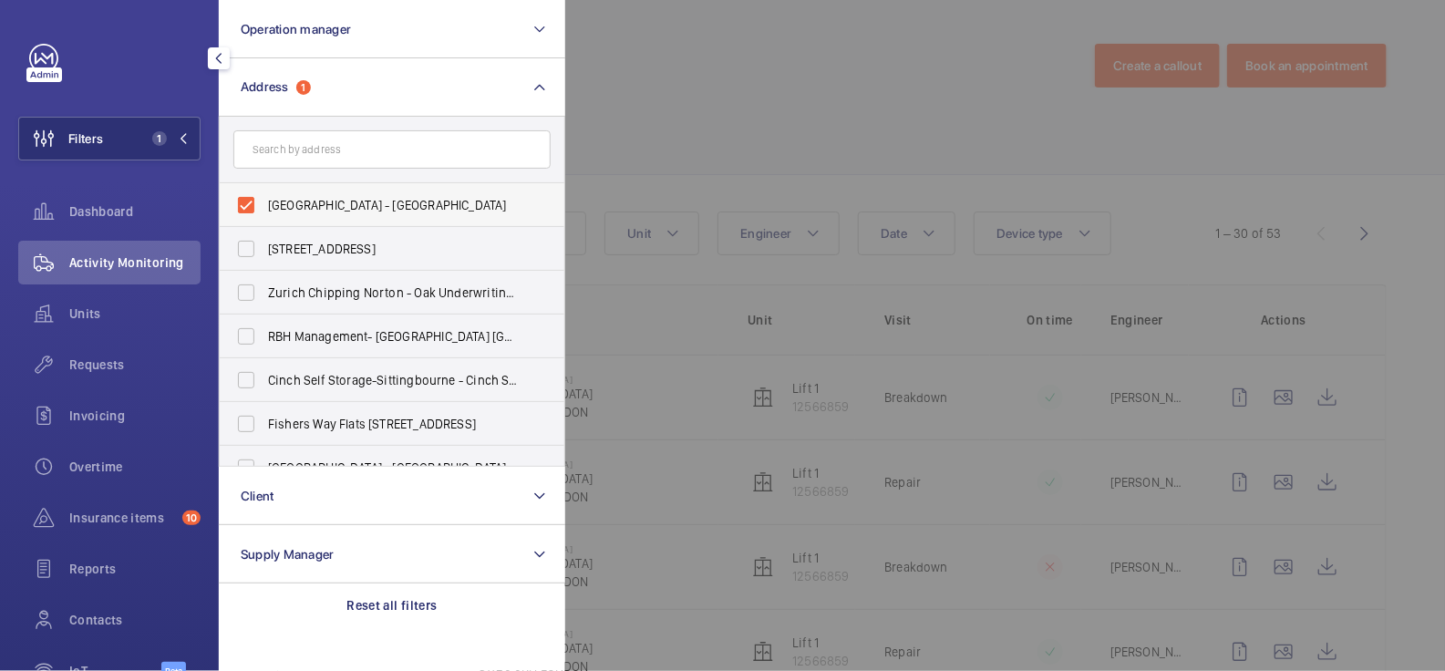
click at [311, 204] on span "[GEOGRAPHIC_DATA] - [GEOGRAPHIC_DATA]" at bounding box center [393, 205] width 251 height 18
click at [264, 204] on input "[GEOGRAPHIC_DATA] - [GEOGRAPHIC_DATA]" at bounding box center [246, 205] width 36 height 36
checkbox input "false"
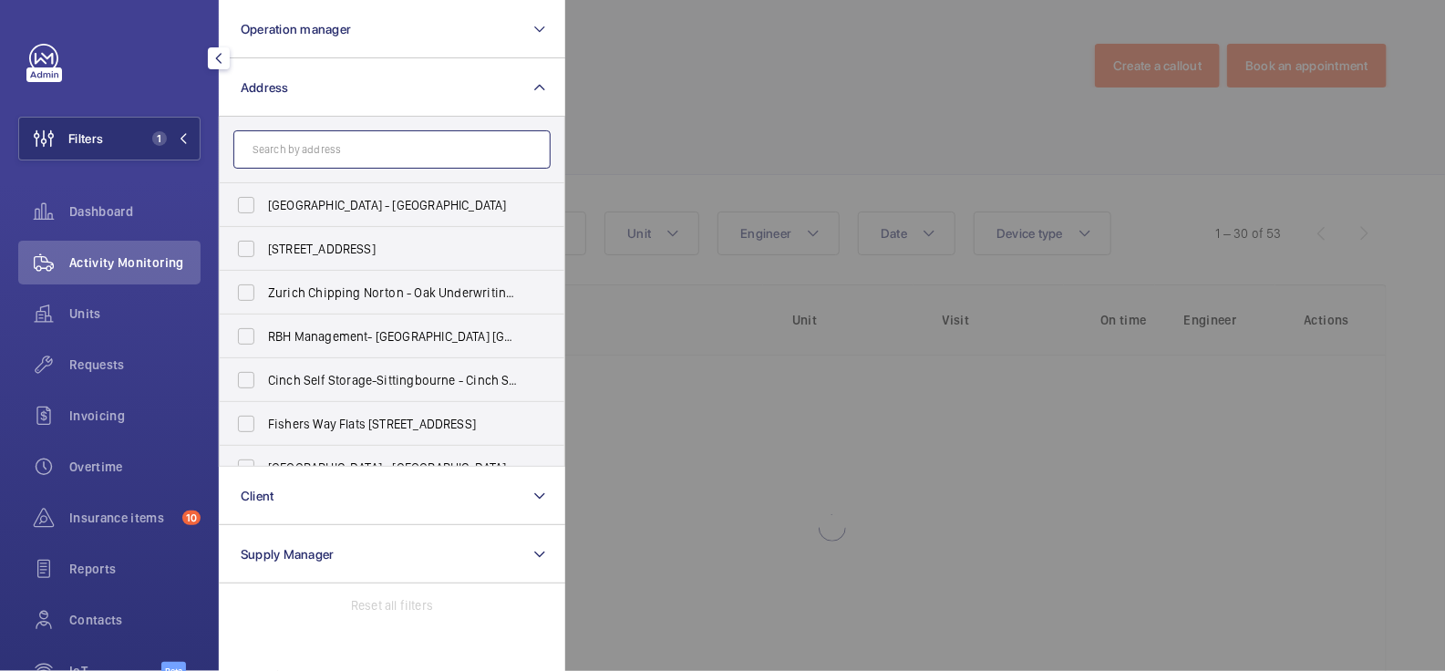
click at [314, 156] on input "text" at bounding box center [391, 149] width 317 height 38
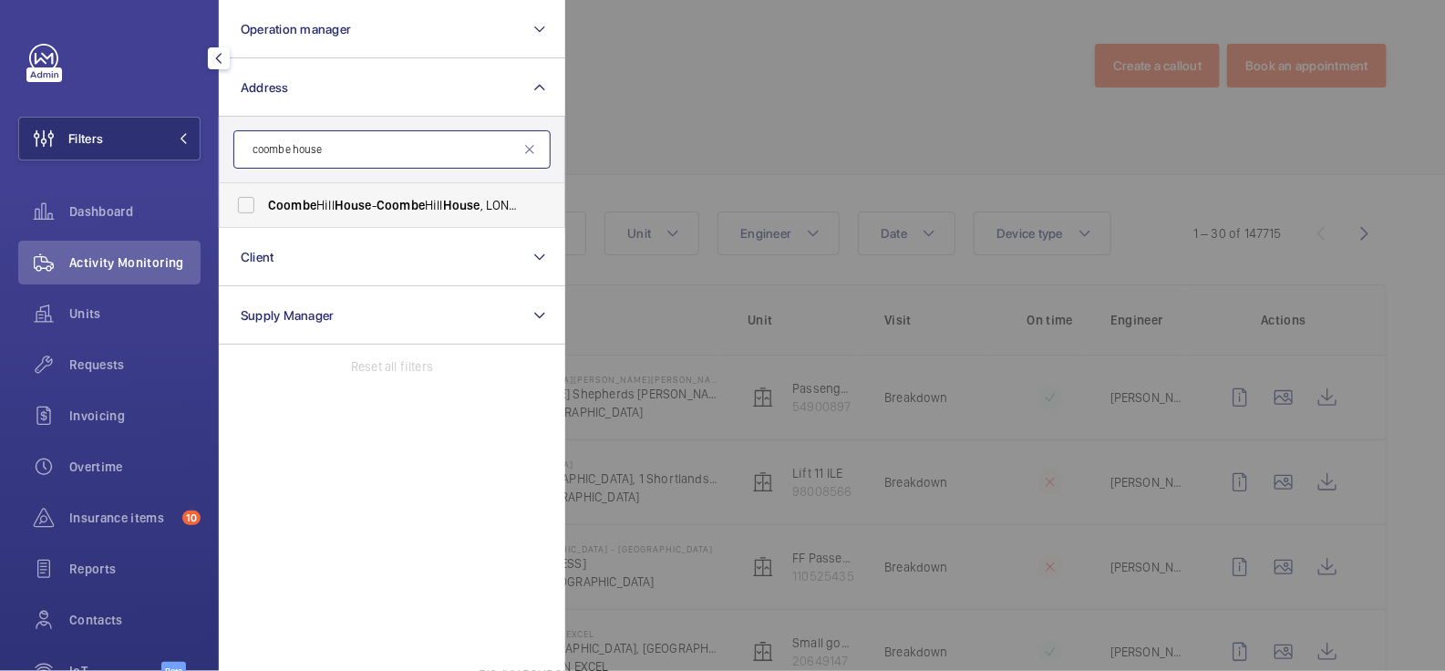
type input "coombe house"
click at [356, 201] on span "House" at bounding box center [352, 205] width 37 height 15
click at [264, 201] on input "[GEOGRAPHIC_DATA] - [GEOGRAPHIC_DATA]" at bounding box center [246, 205] width 36 height 36
checkbox input "true"
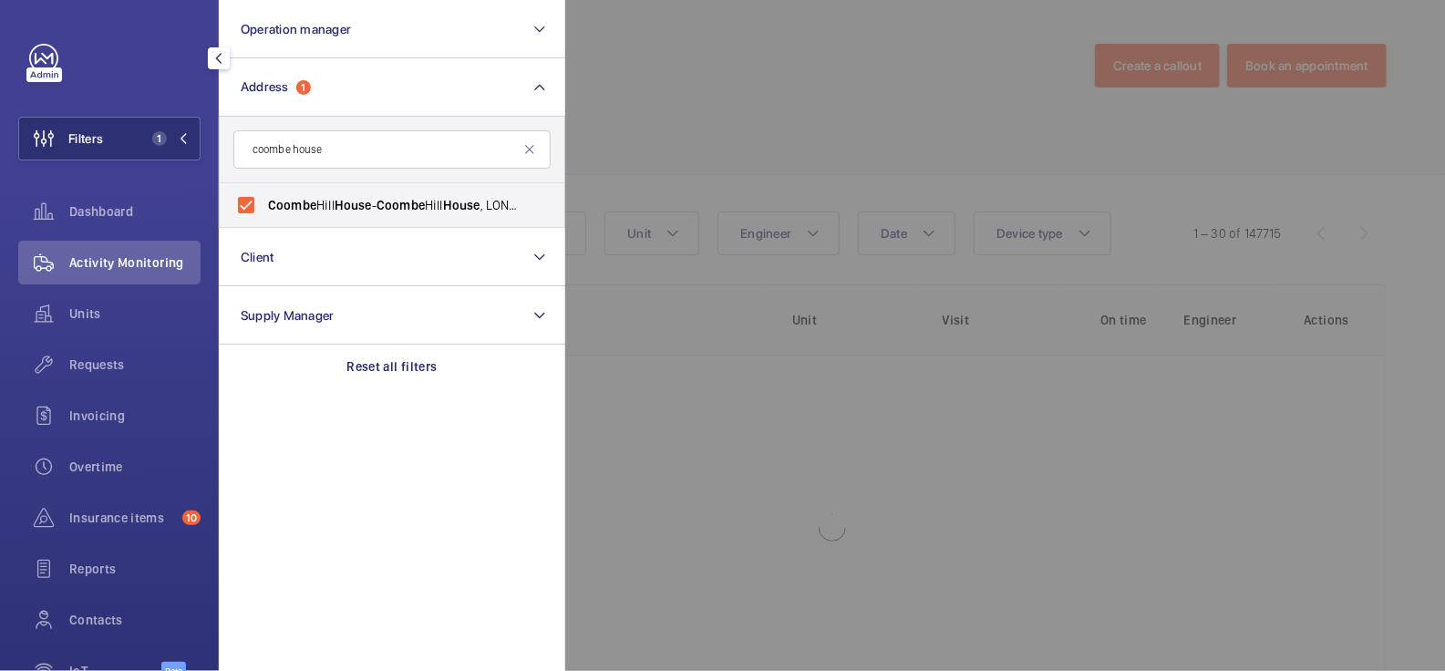
click at [648, 113] on div at bounding box center [1287, 335] width 1445 height 671
